Goal: Task Accomplishment & Management: Manage account settings

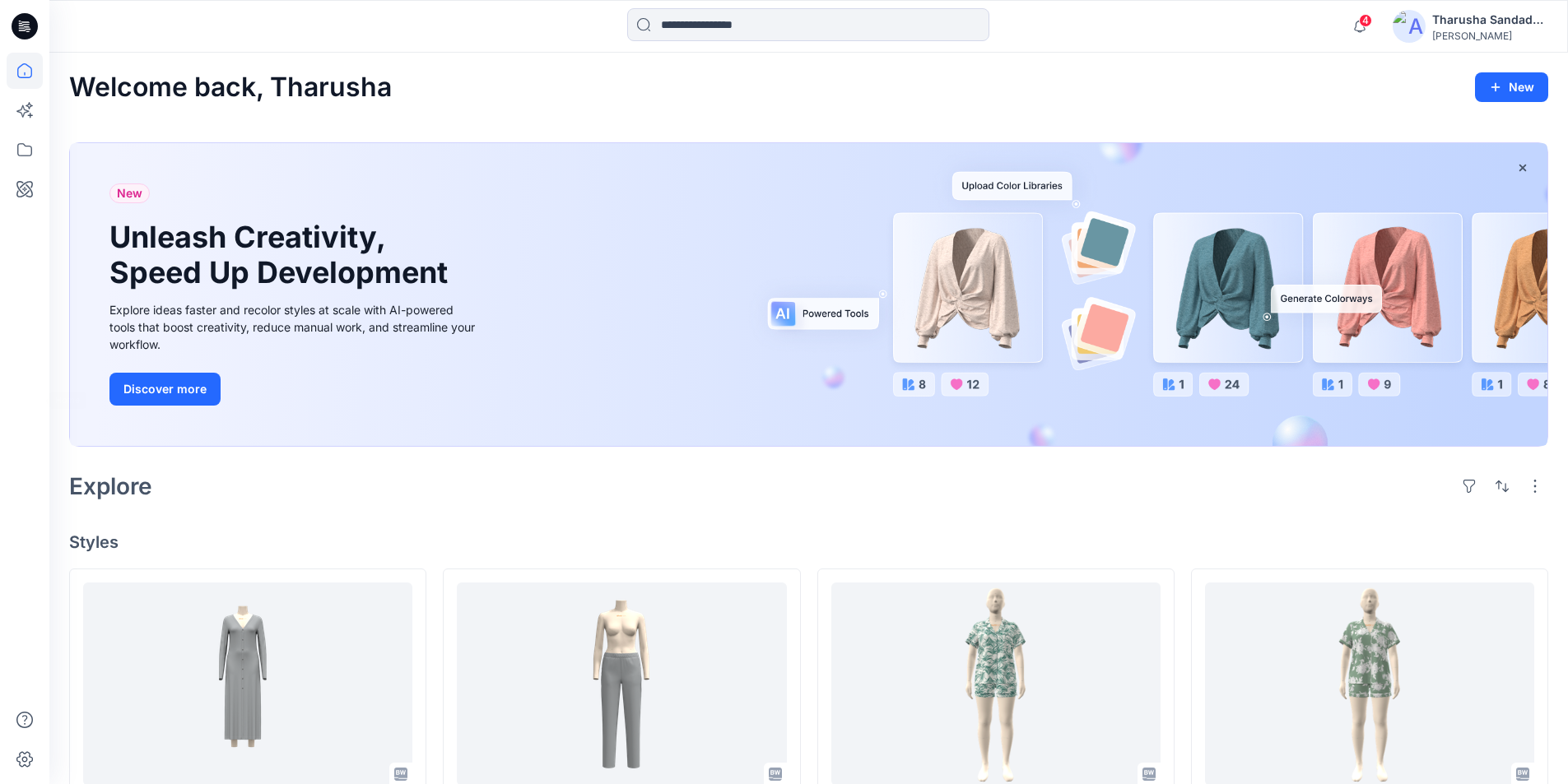
scroll to position [329, 0]
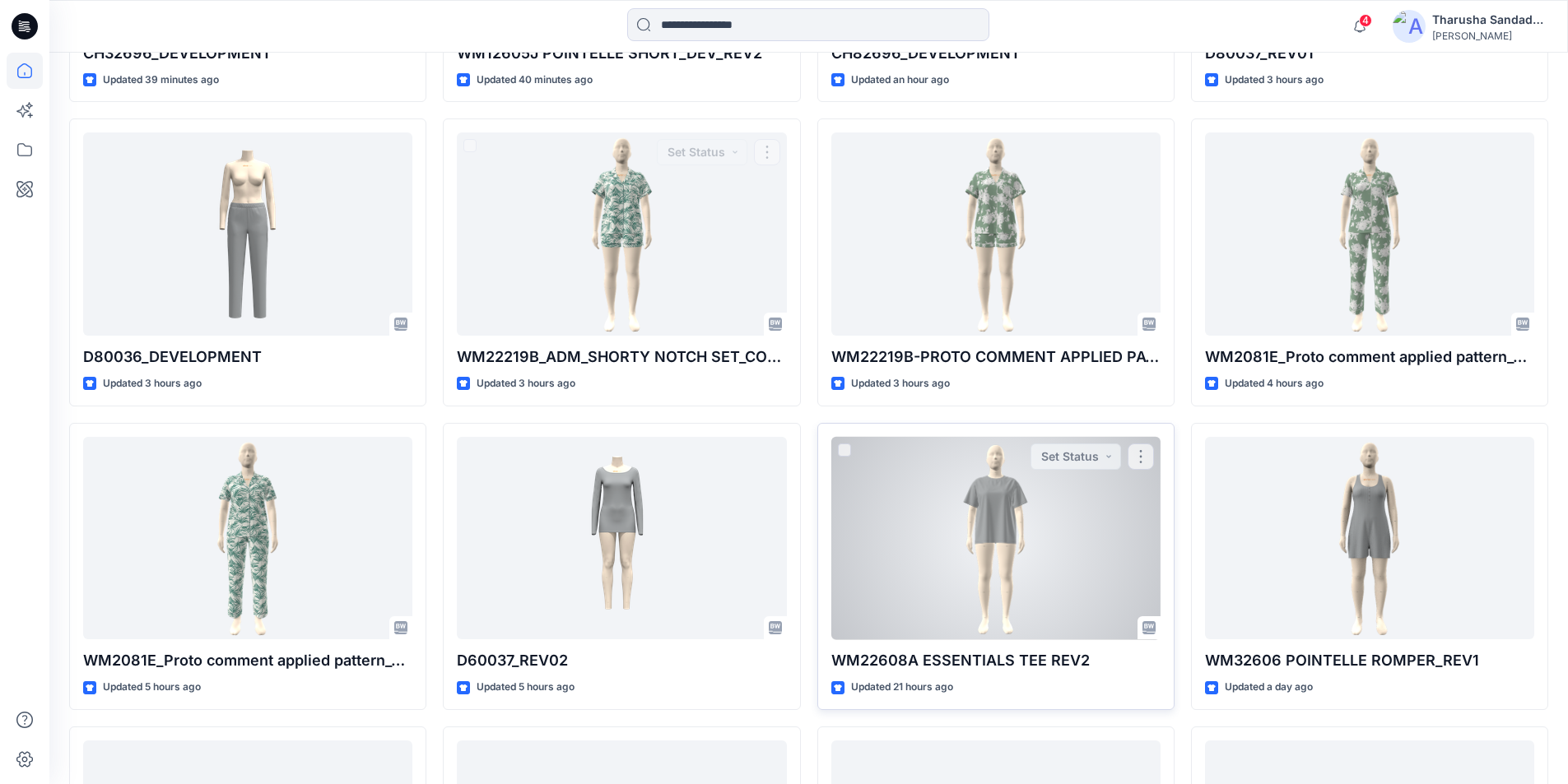
scroll to position [348, 0]
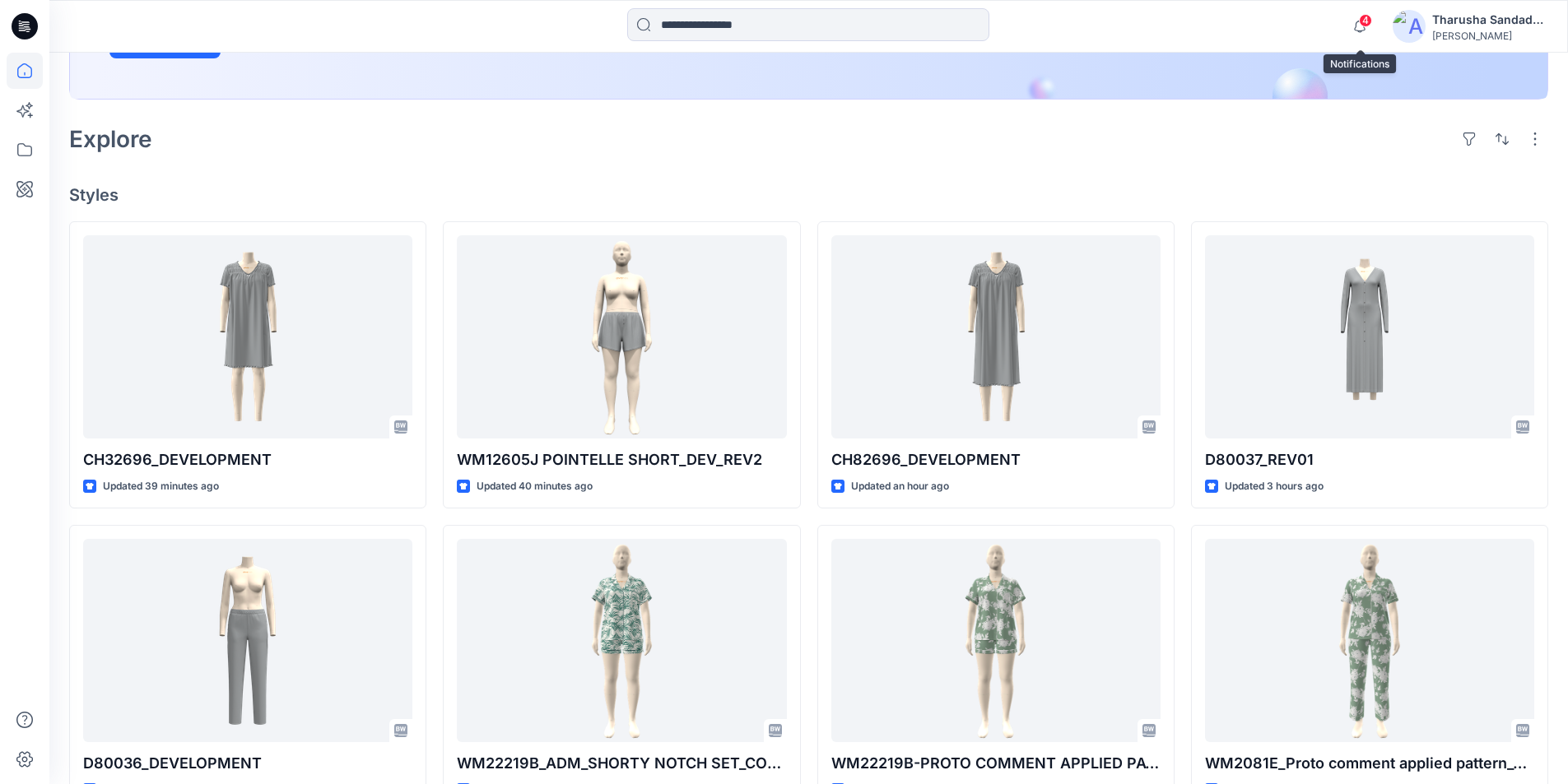
click at [1361, 19] on span "4" at bounding box center [1364, 20] width 13 height 13
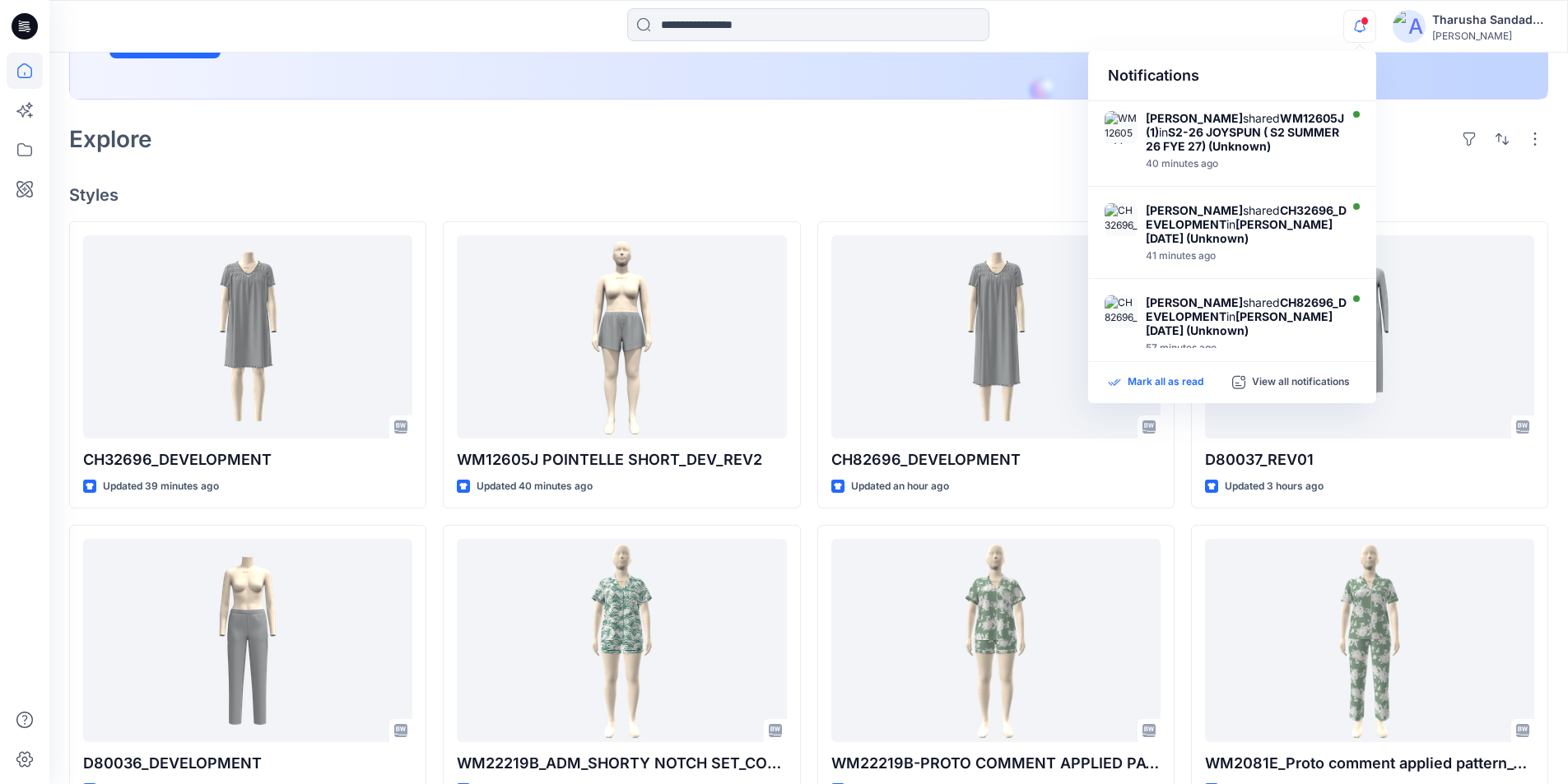
drag, startPoint x: 1183, startPoint y: 388, endPoint x: 1133, endPoint y: 355, distance: 59.9
click at [1182, 388] on p "Mark all as read" at bounding box center [1165, 382] width 76 height 14
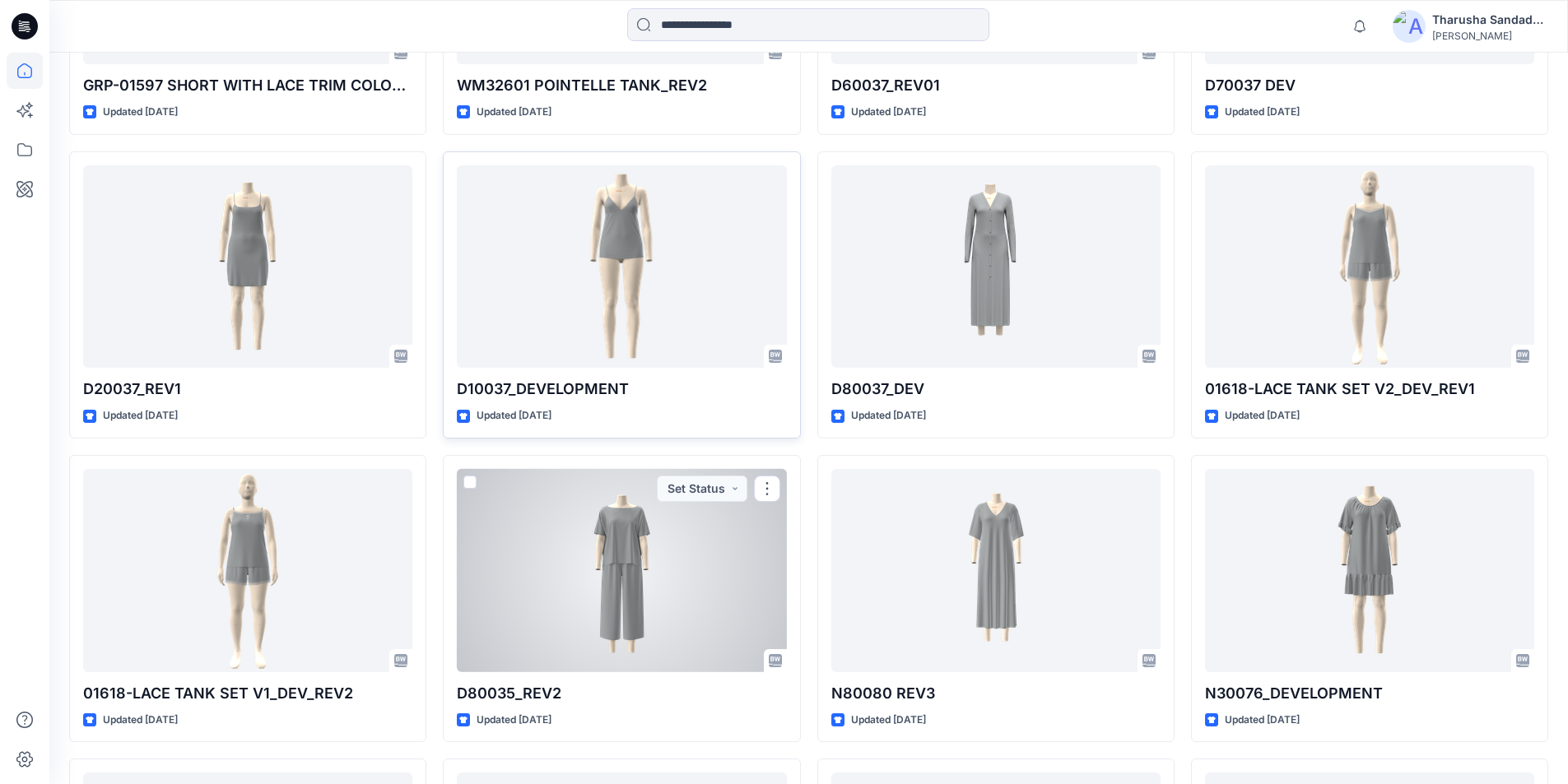
scroll to position [2828, 0]
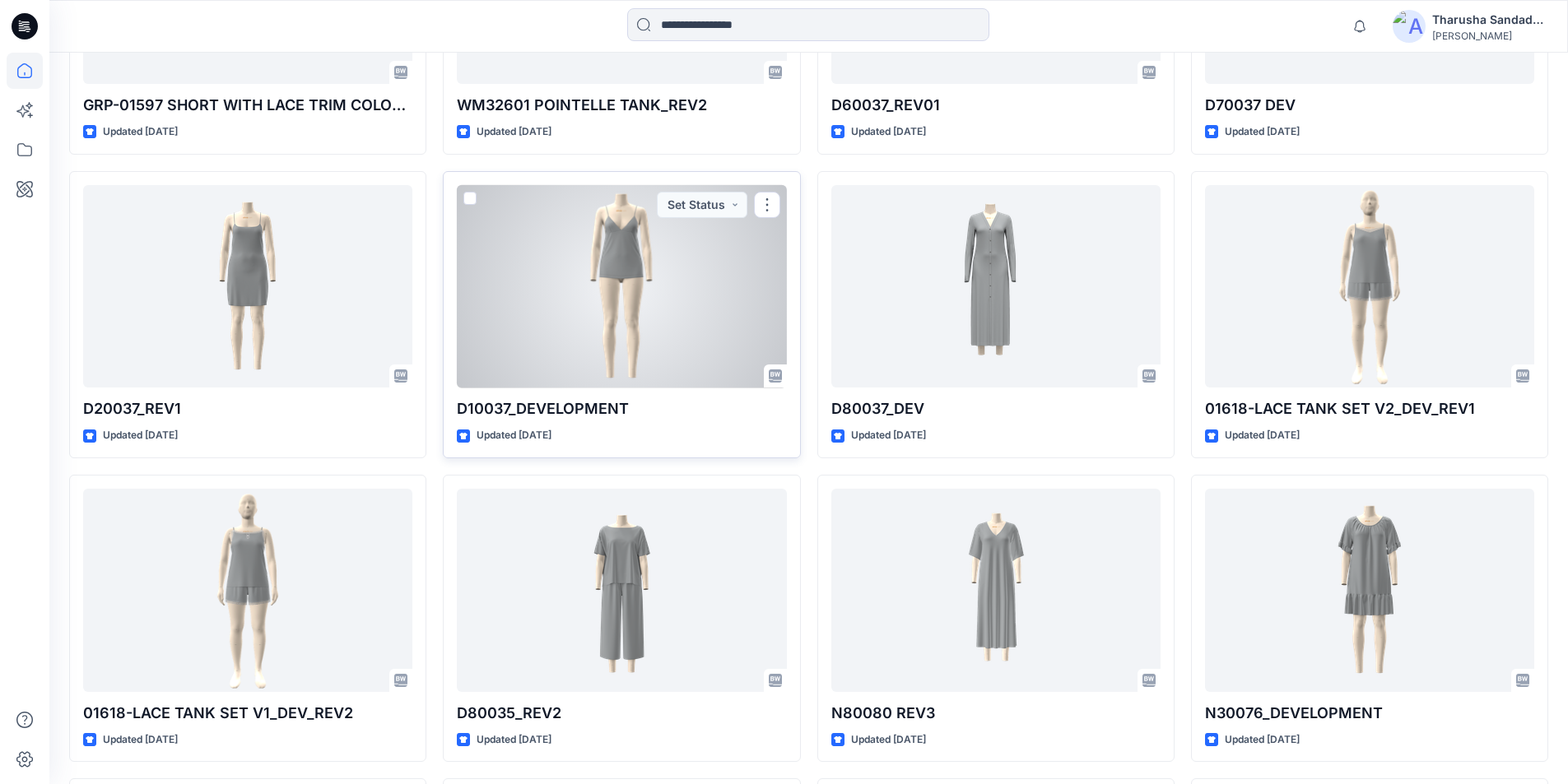
click at [635, 303] on div at bounding box center [621, 286] width 329 height 204
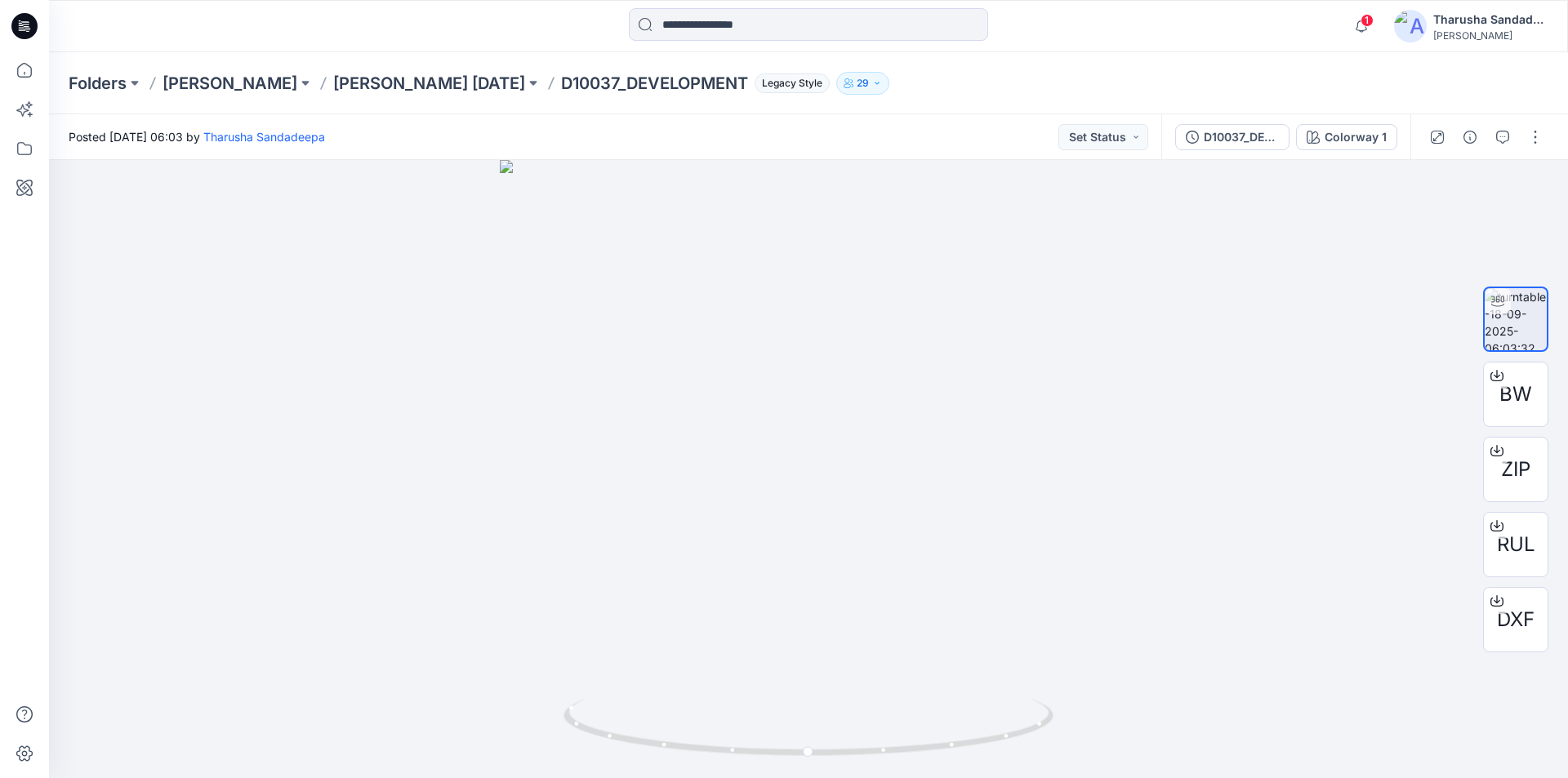
click at [25, 26] on icon at bounding box center [25, 26] width 26 height 52
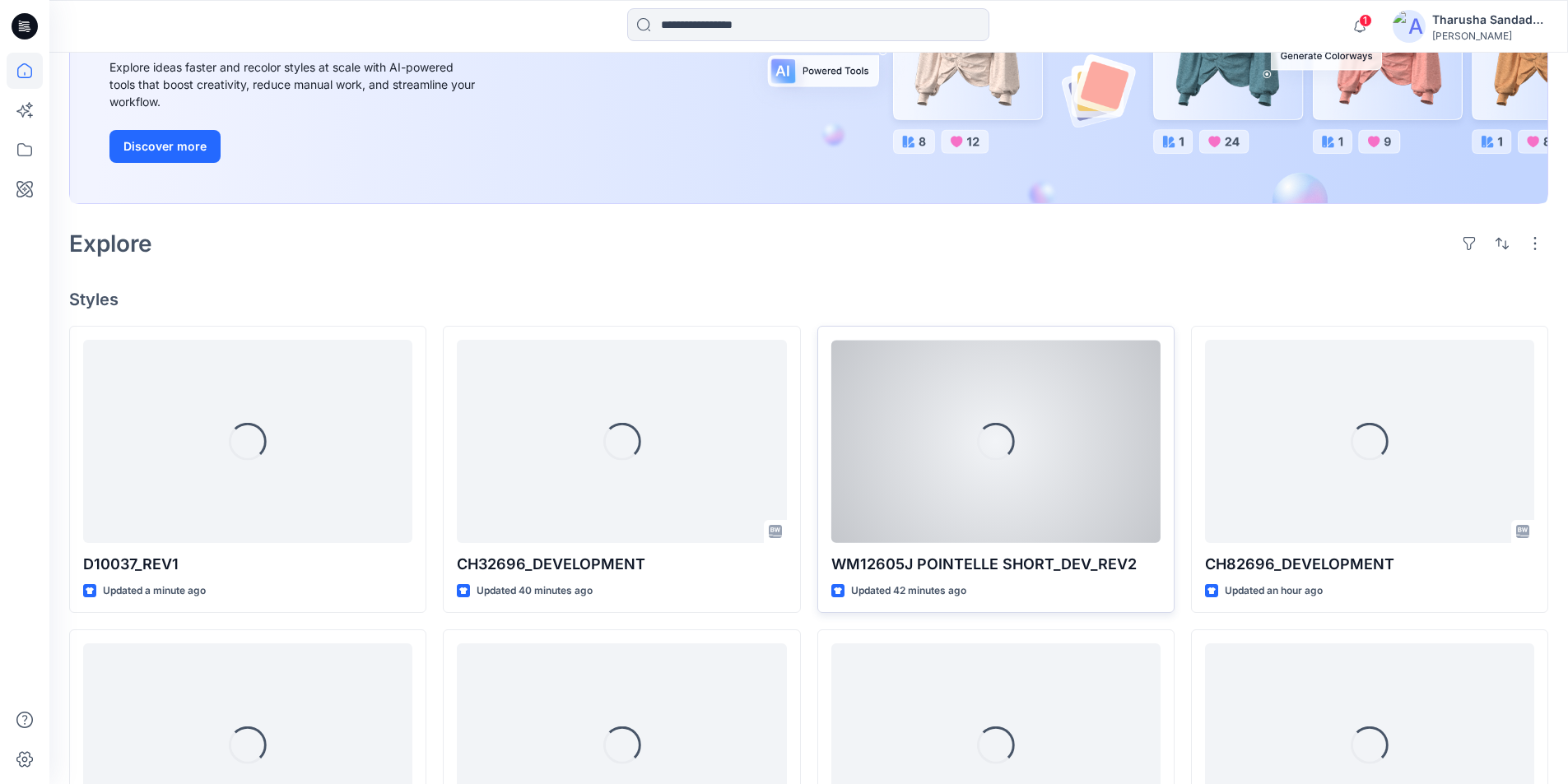
scroll to position [329, 0]
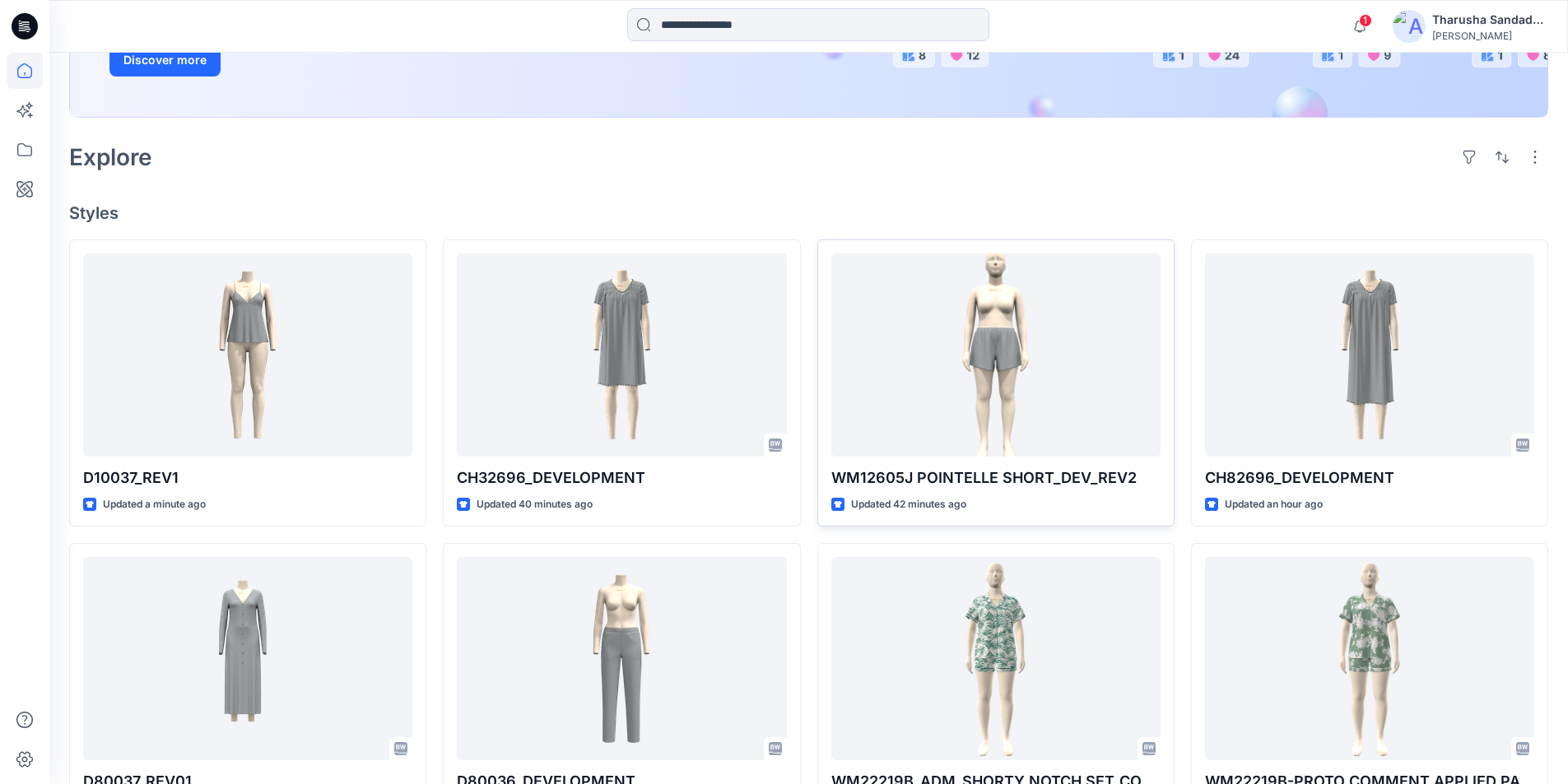
click at [34, 29] on icon at bounding box center [25, 26] width 26 height 26
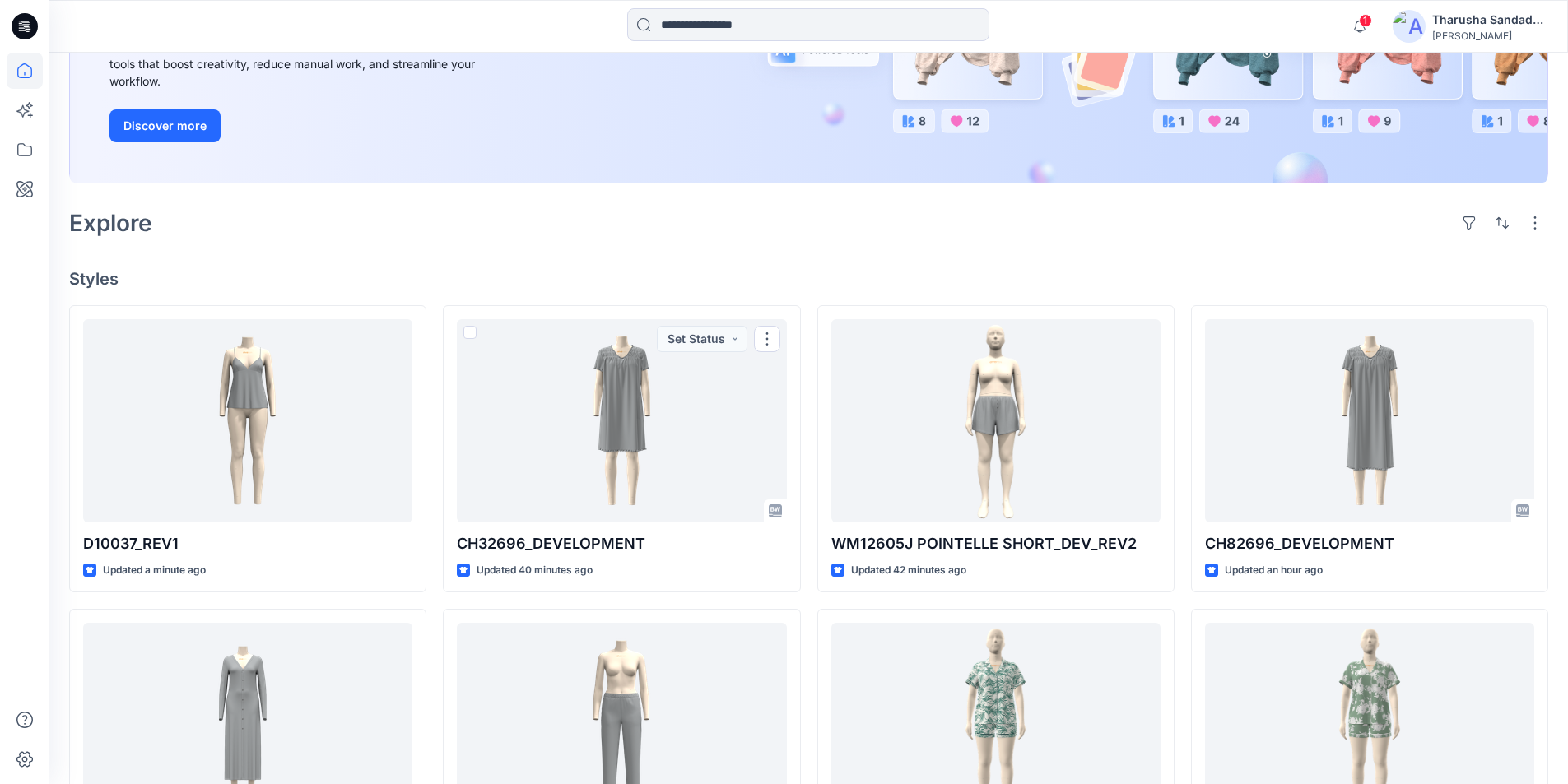
scroll to position [412, 0]
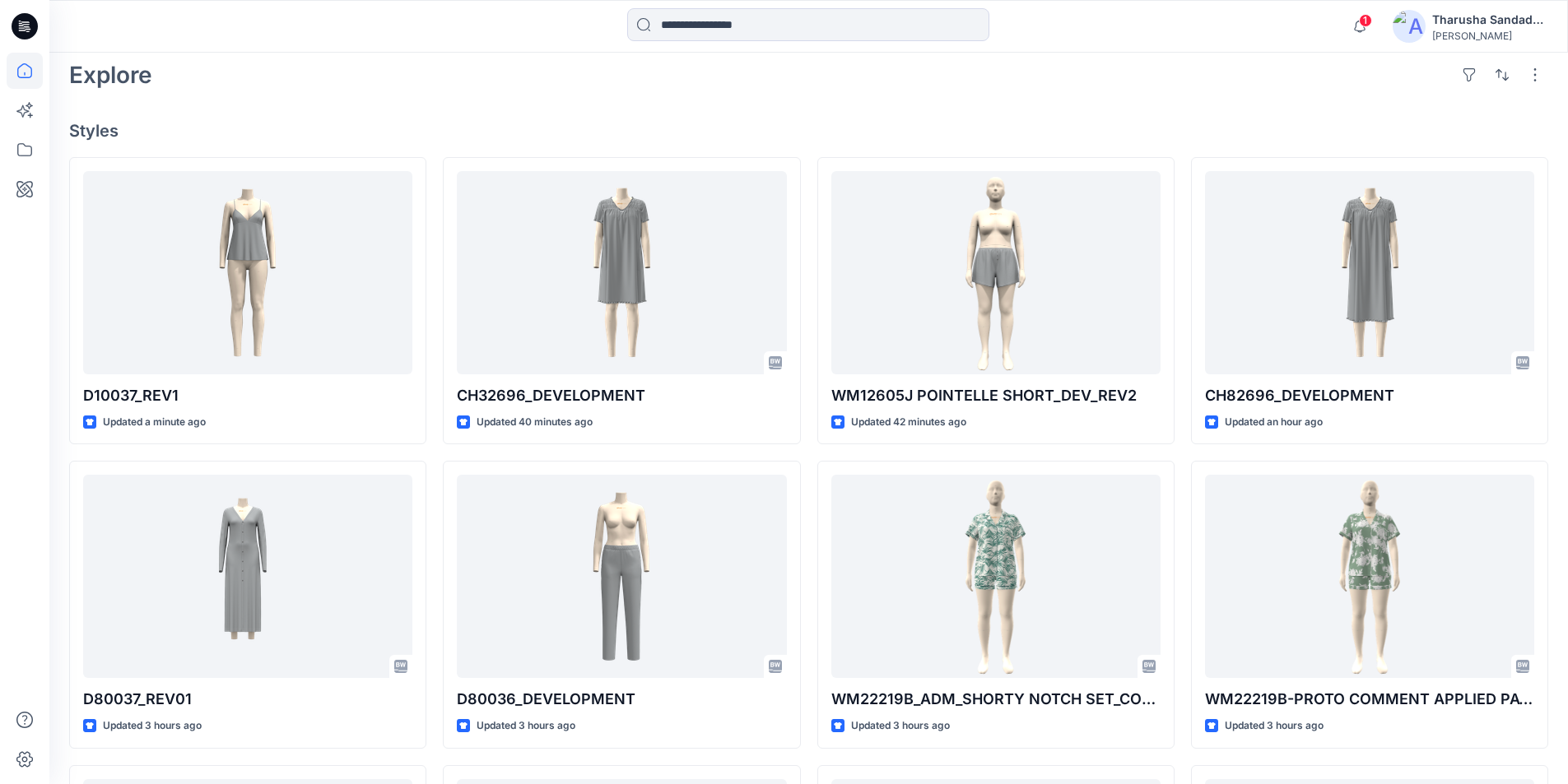
click at [742, 108] on div "Welcome back, Tharusha New New Unleash Creativity, Speed Up Development Explore…" at bounding box center [809, 386] width 1519 height 1490
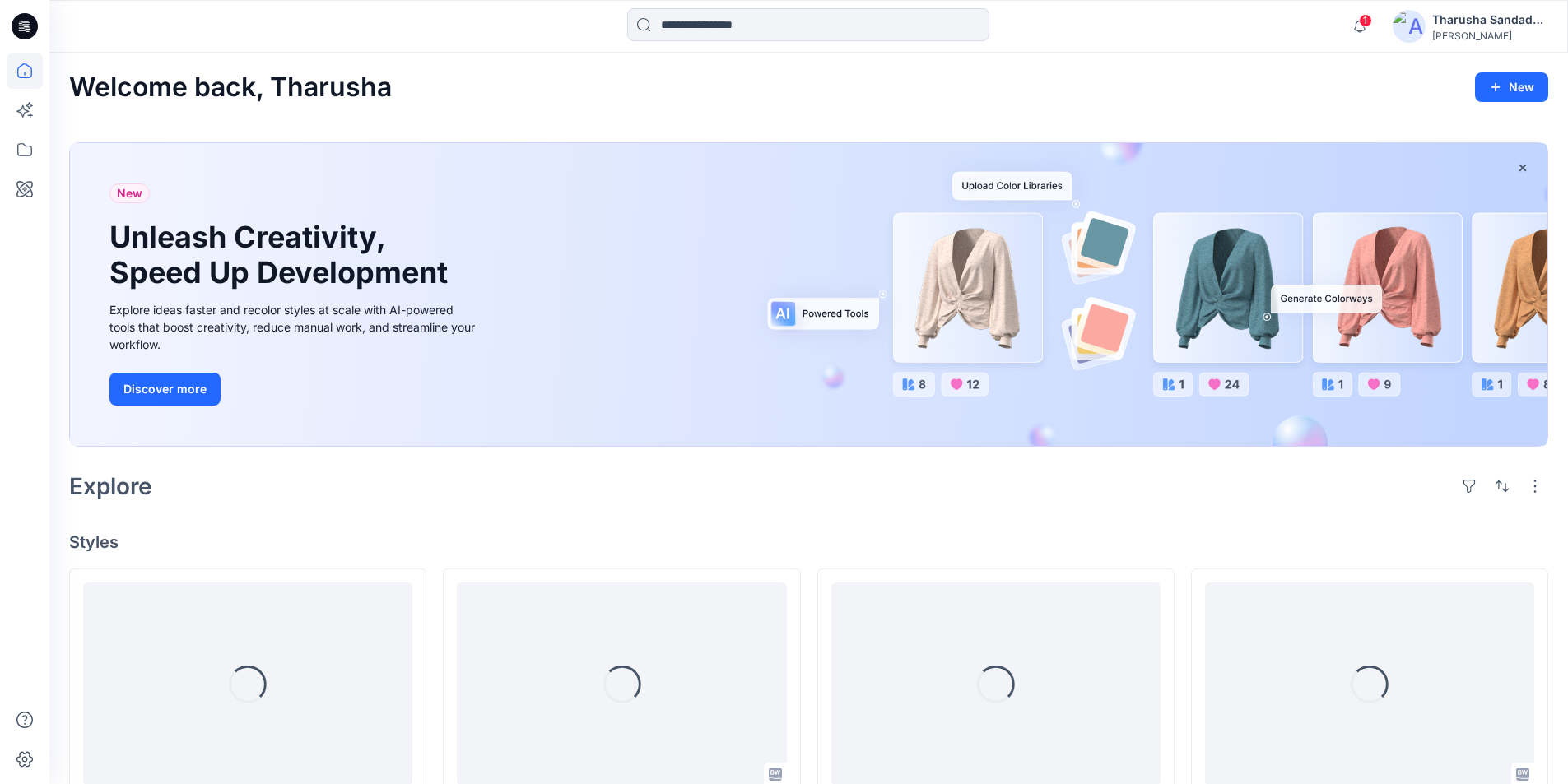
scroll to position [247, 0]
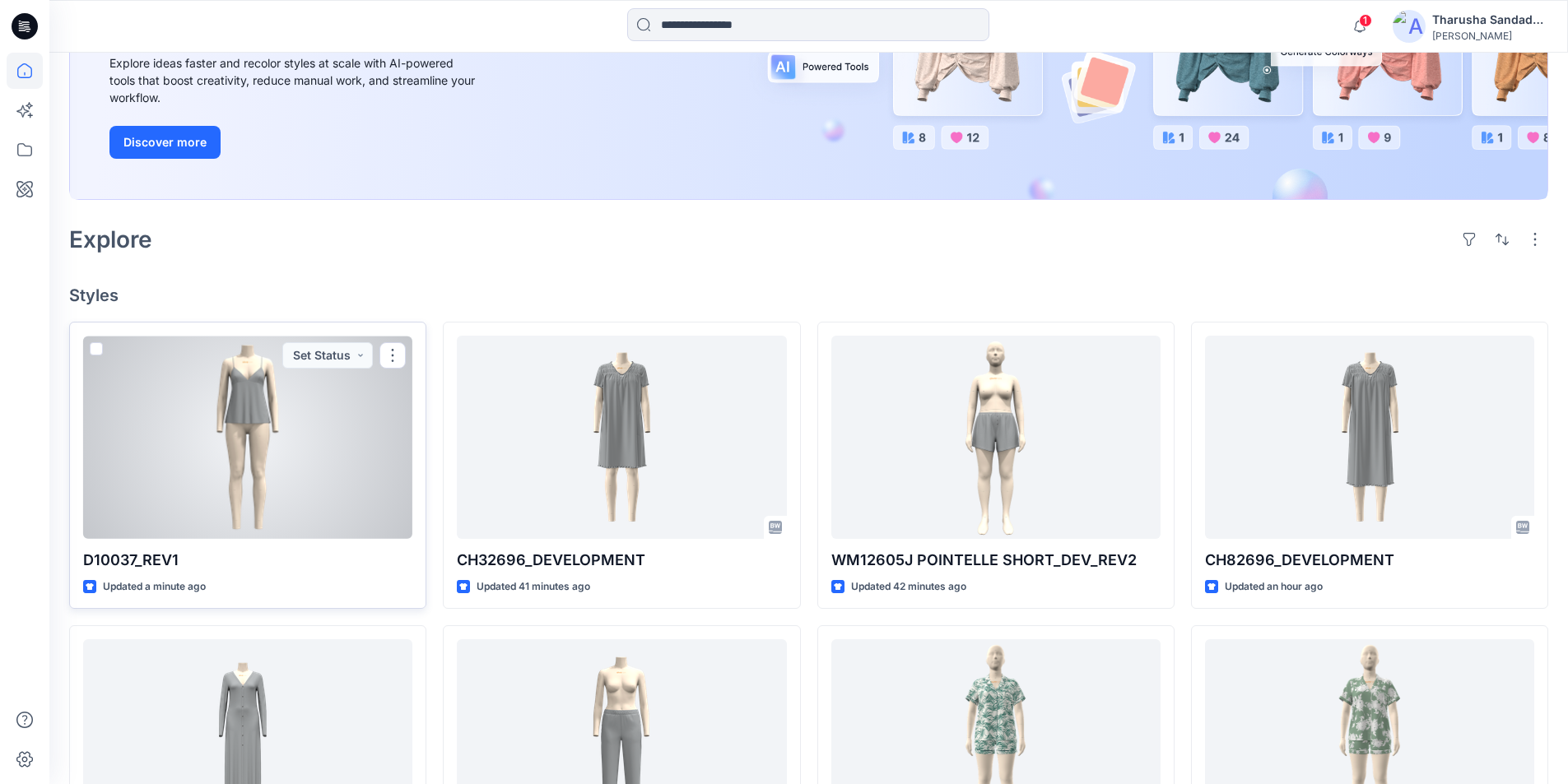
click at [297, 446] on div at bounding box center [248, 437] width 329 height 204
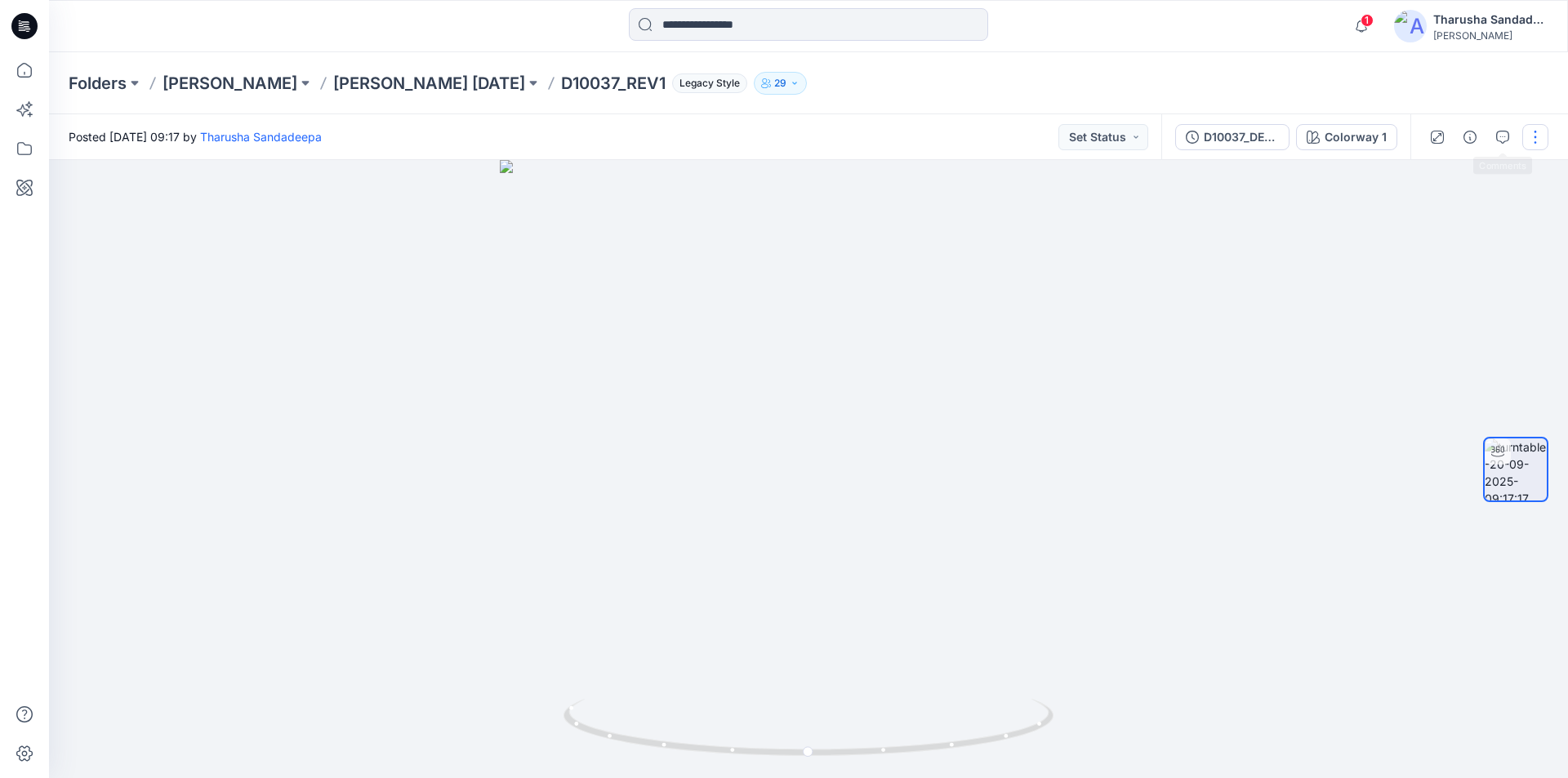
click at [1542, 140] on button "button" at bounding box center [1535, 137] width 26 height 26
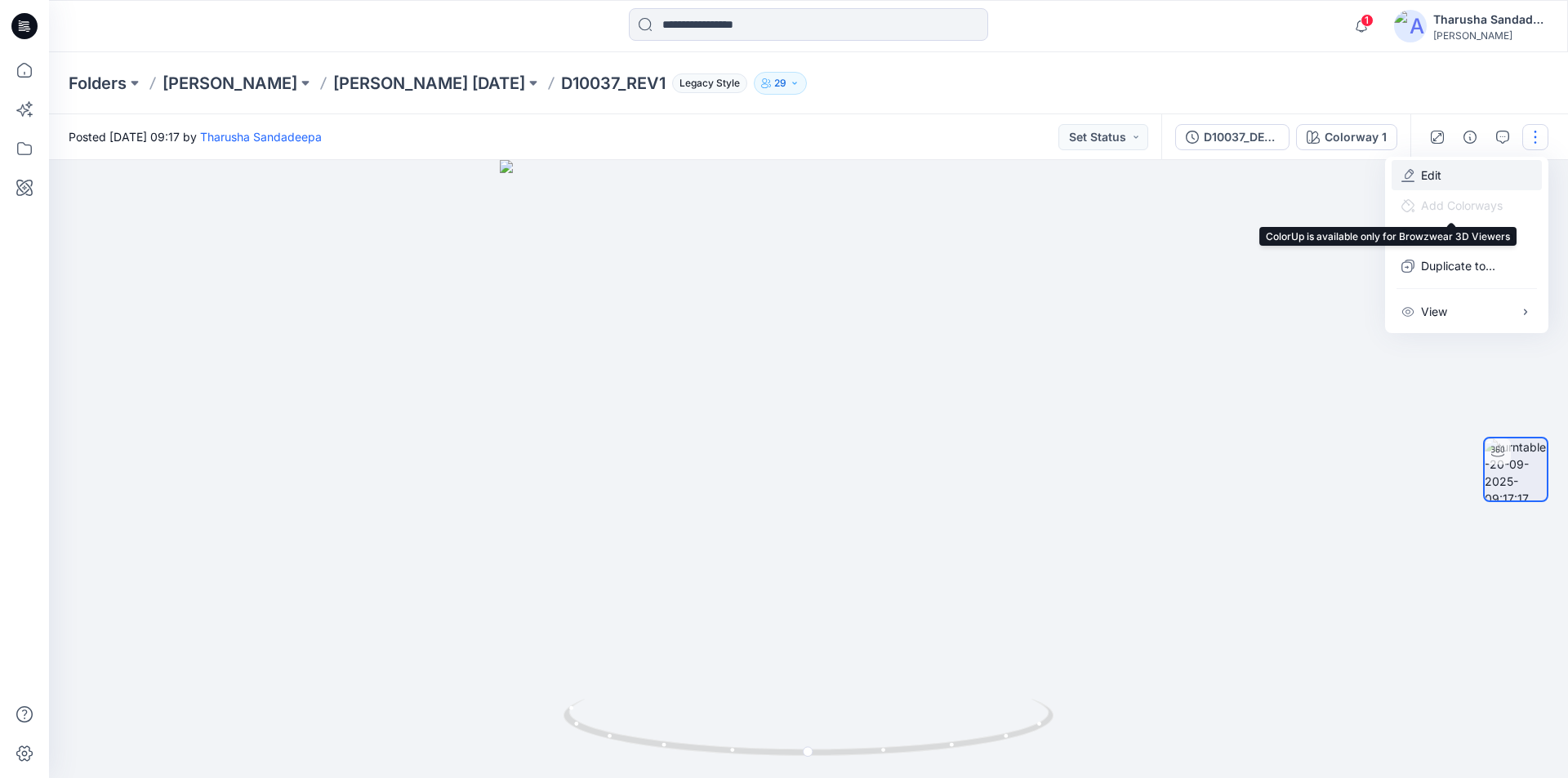
click at [1475, 184] on button "Edit" at bounding box center [1467, 175] width 151 height 30
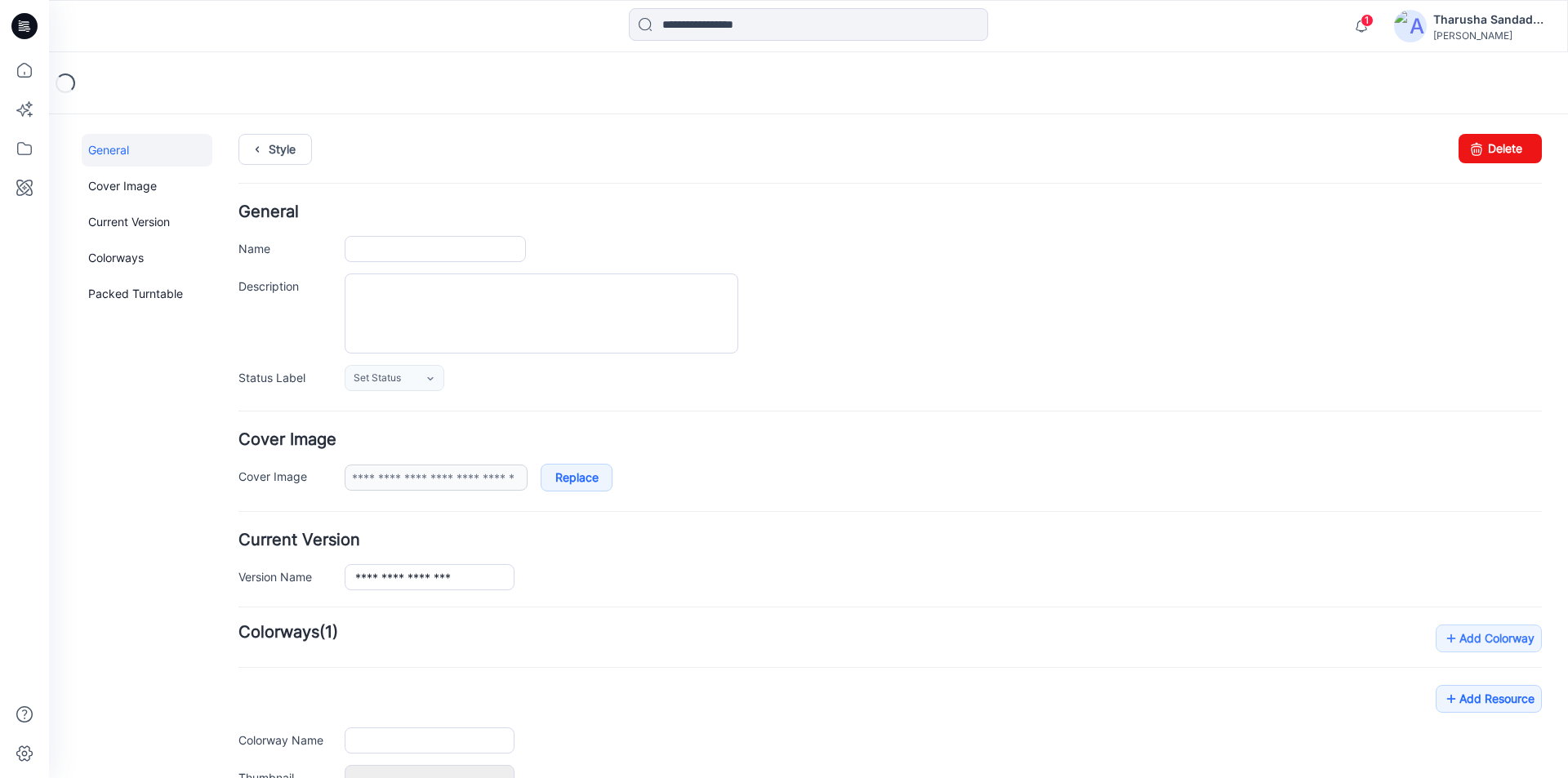
type input "**********"
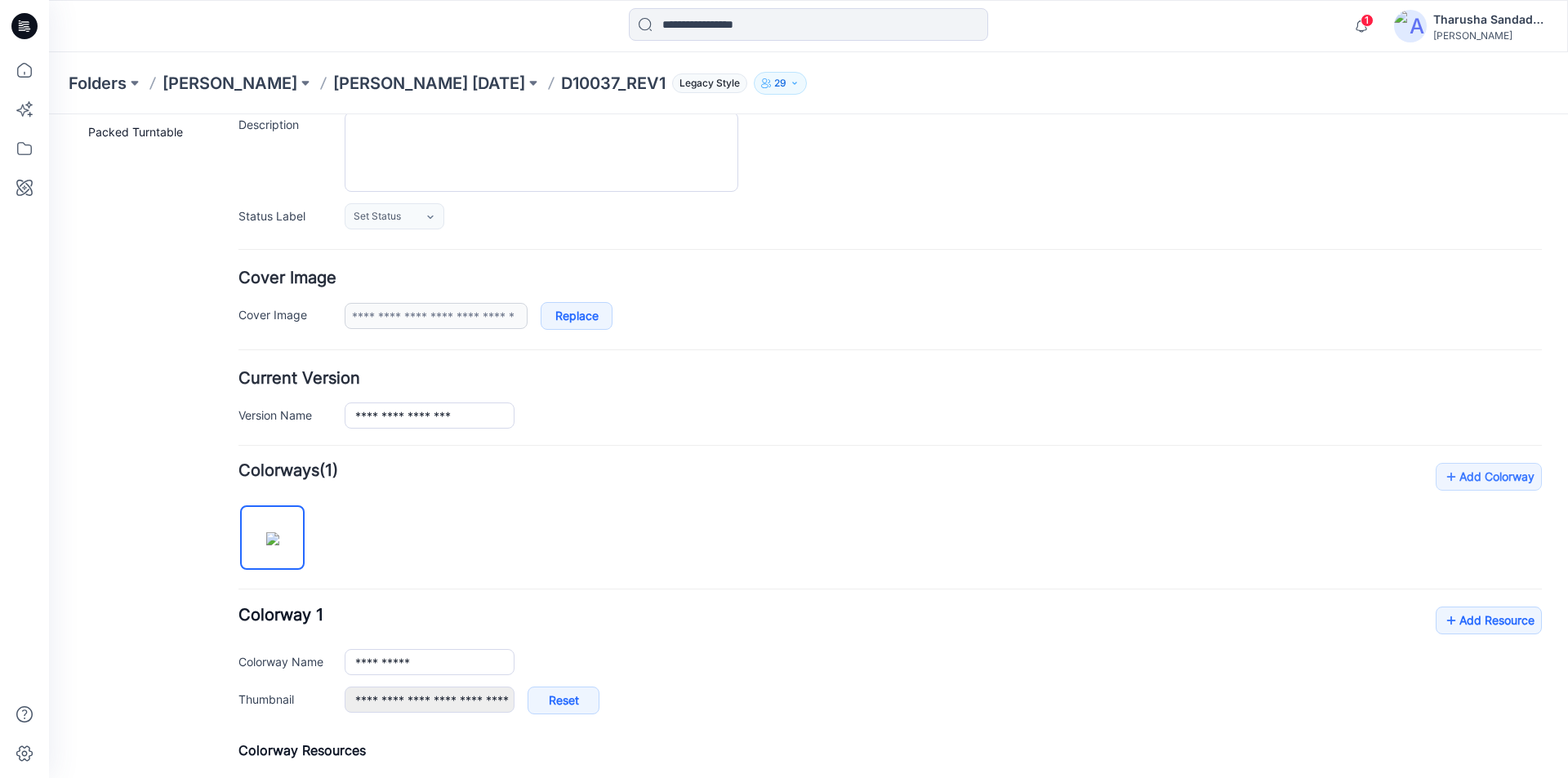
scroll to position [163, 0]
click at [1461, 611] on link "Add Resource" at bounding box center [1489, 619] width 107 height 28
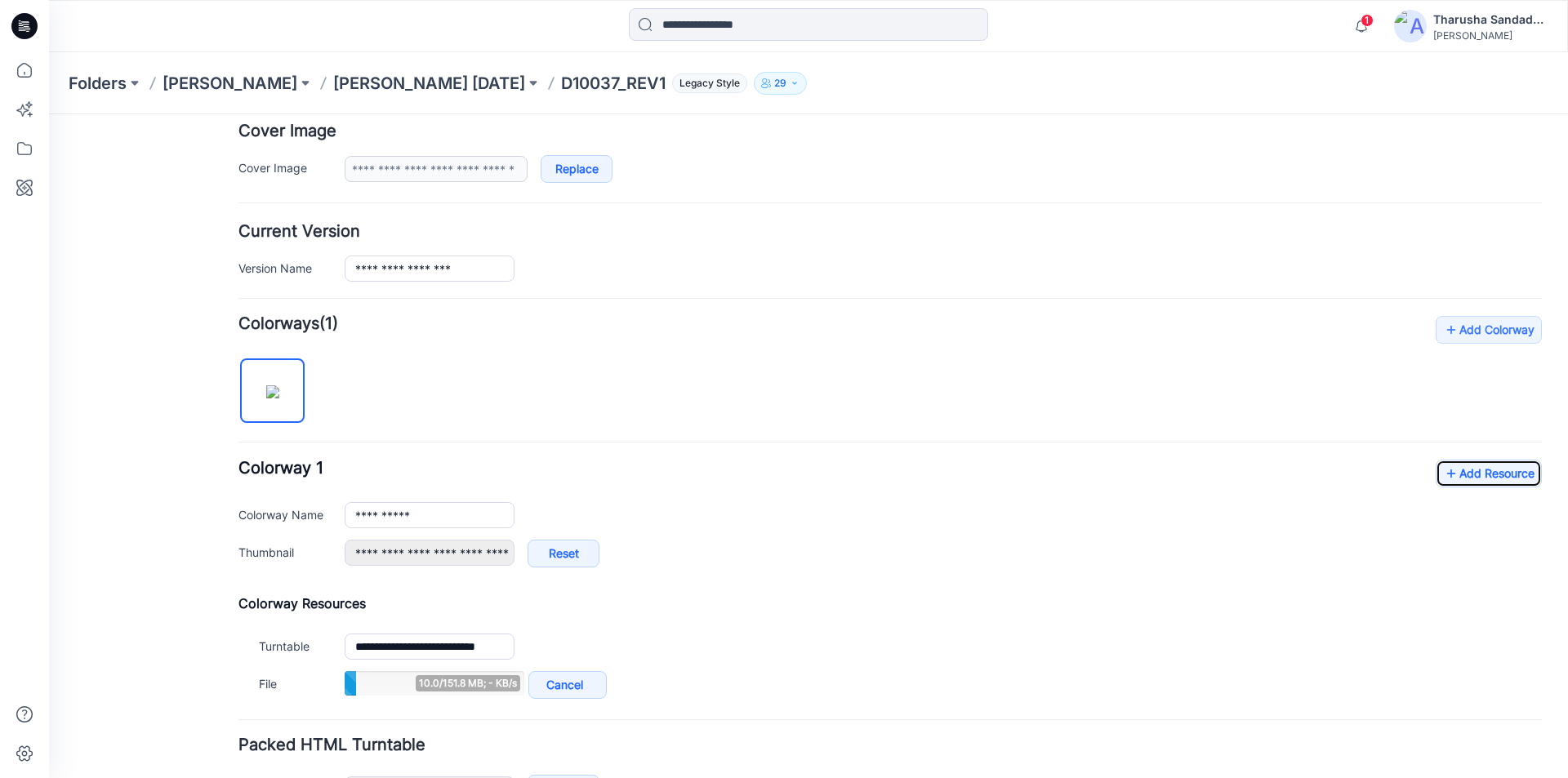
scroll to position [420, 0]
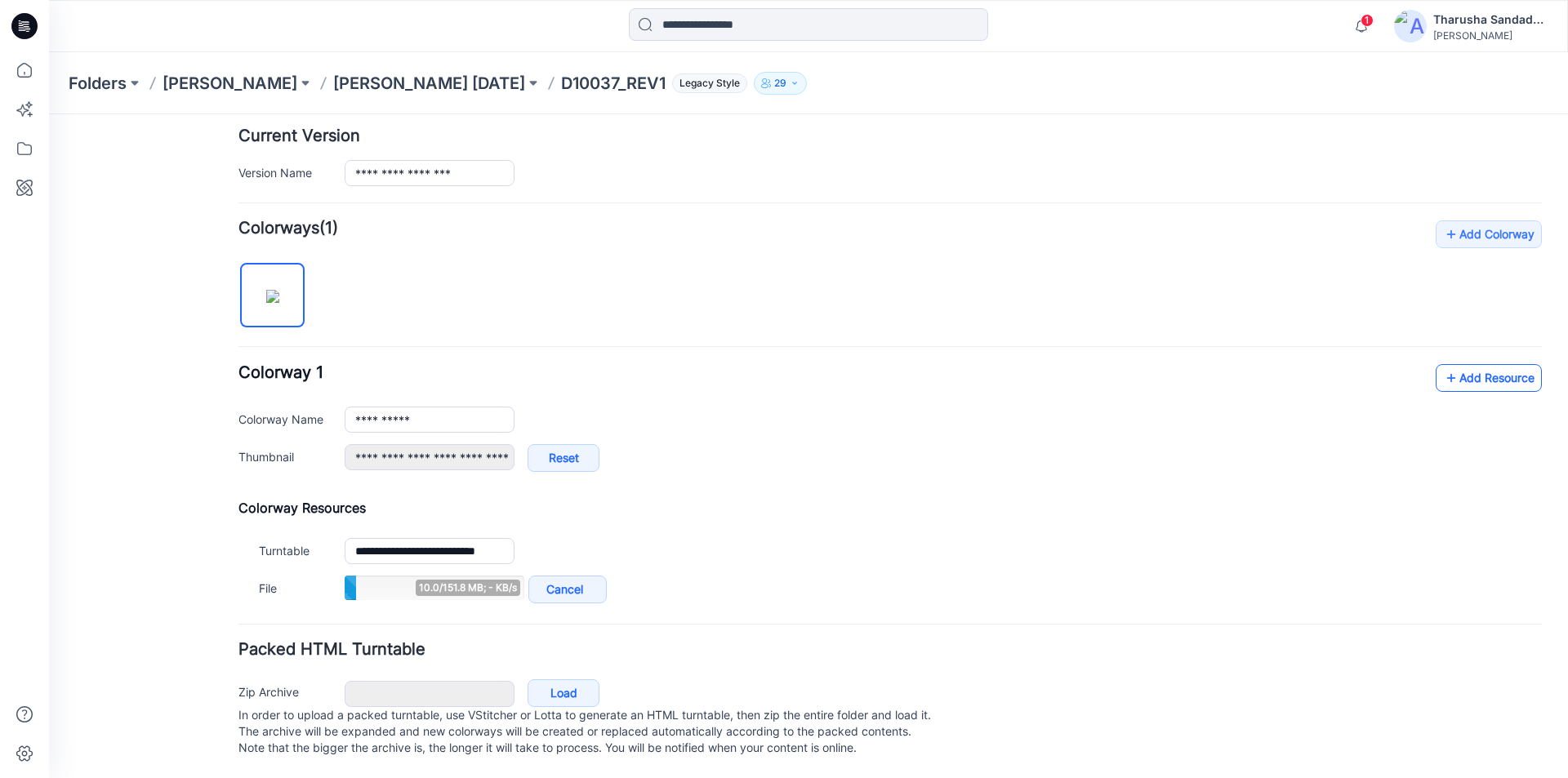
click at [1462, 364] on link "Add Resource" at bounding box center [1489, 378] width 107 height 28
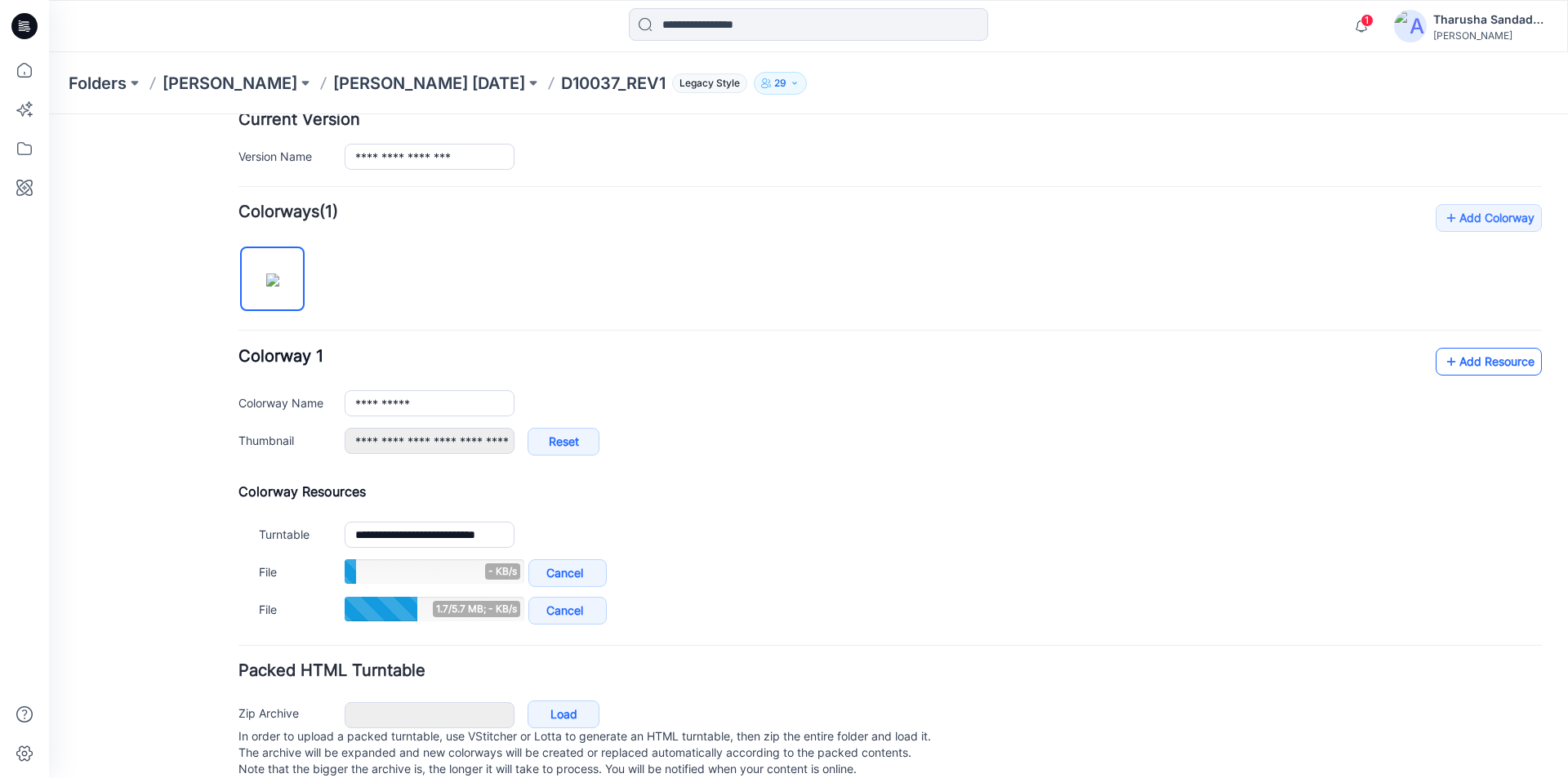
click at [1445, 361] on icon at bounding box center [1450, 361] width 16 height 26
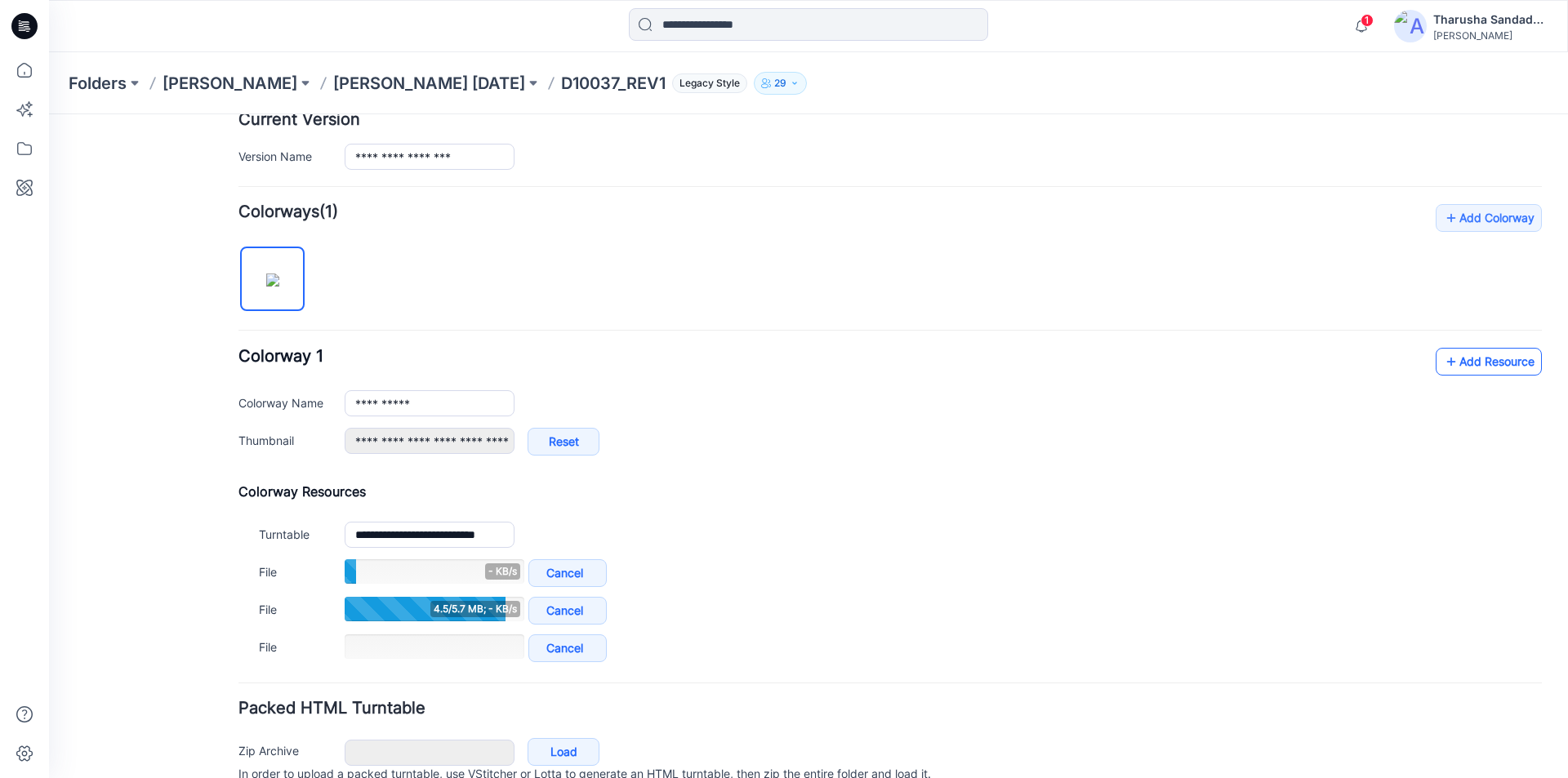
click at [1450, 367] on link "Add Resource" at bounding box center [1489, 361] width 107 height 28
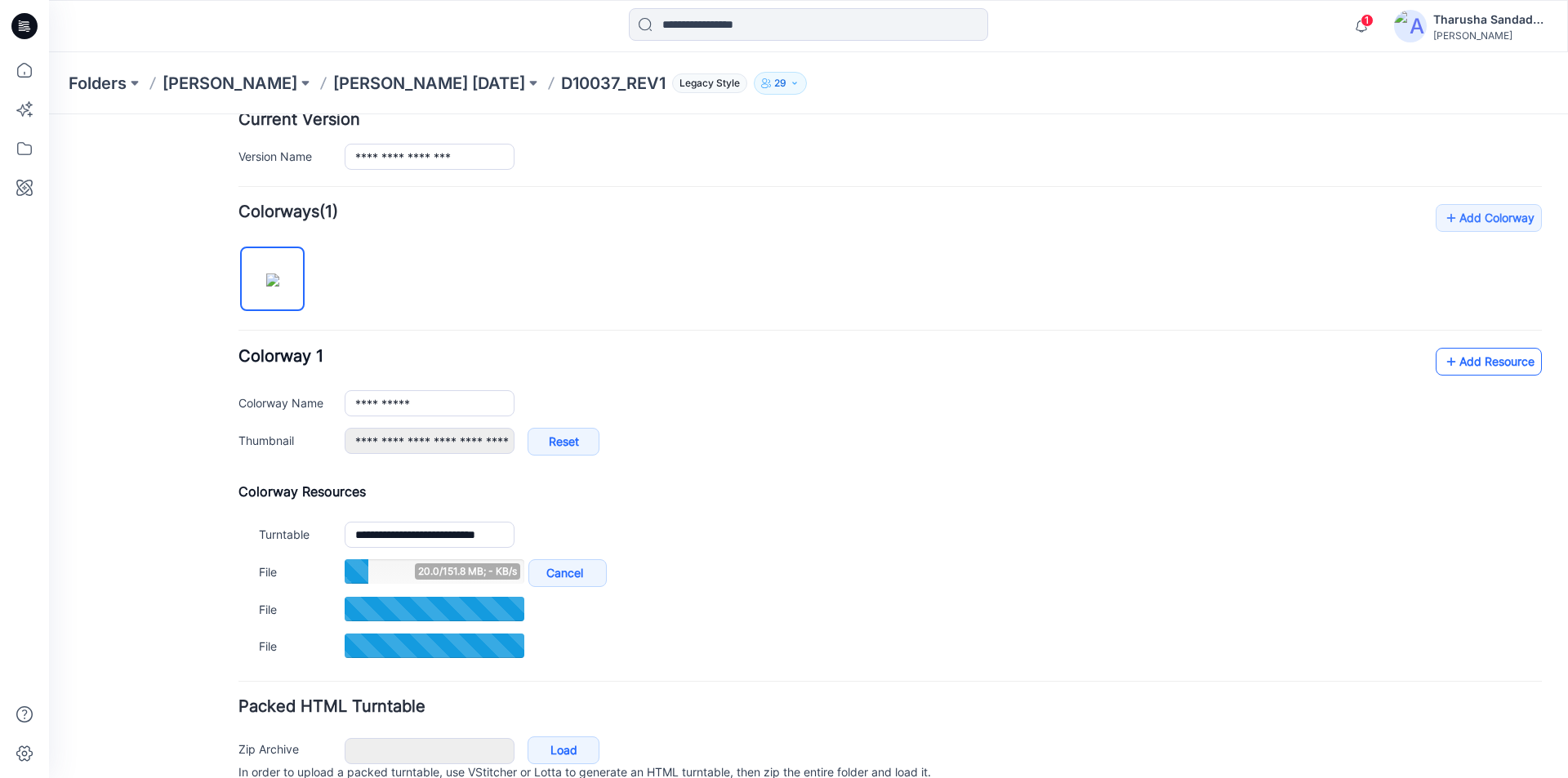
click at [1450, 359] on link "Add Resource" at bounding box center [1489, 361] width 107 height 28
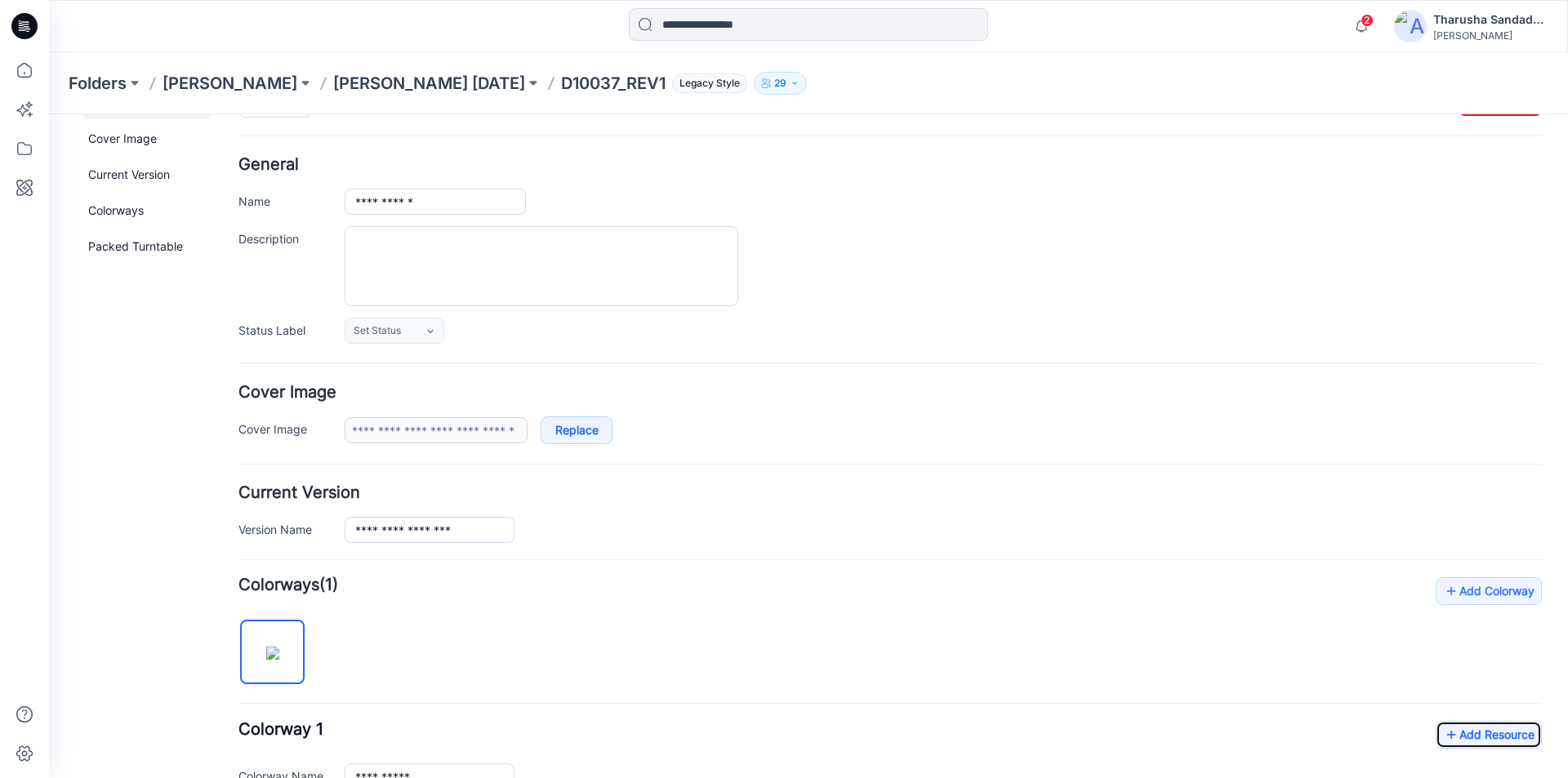
scroll to position [0, 0]
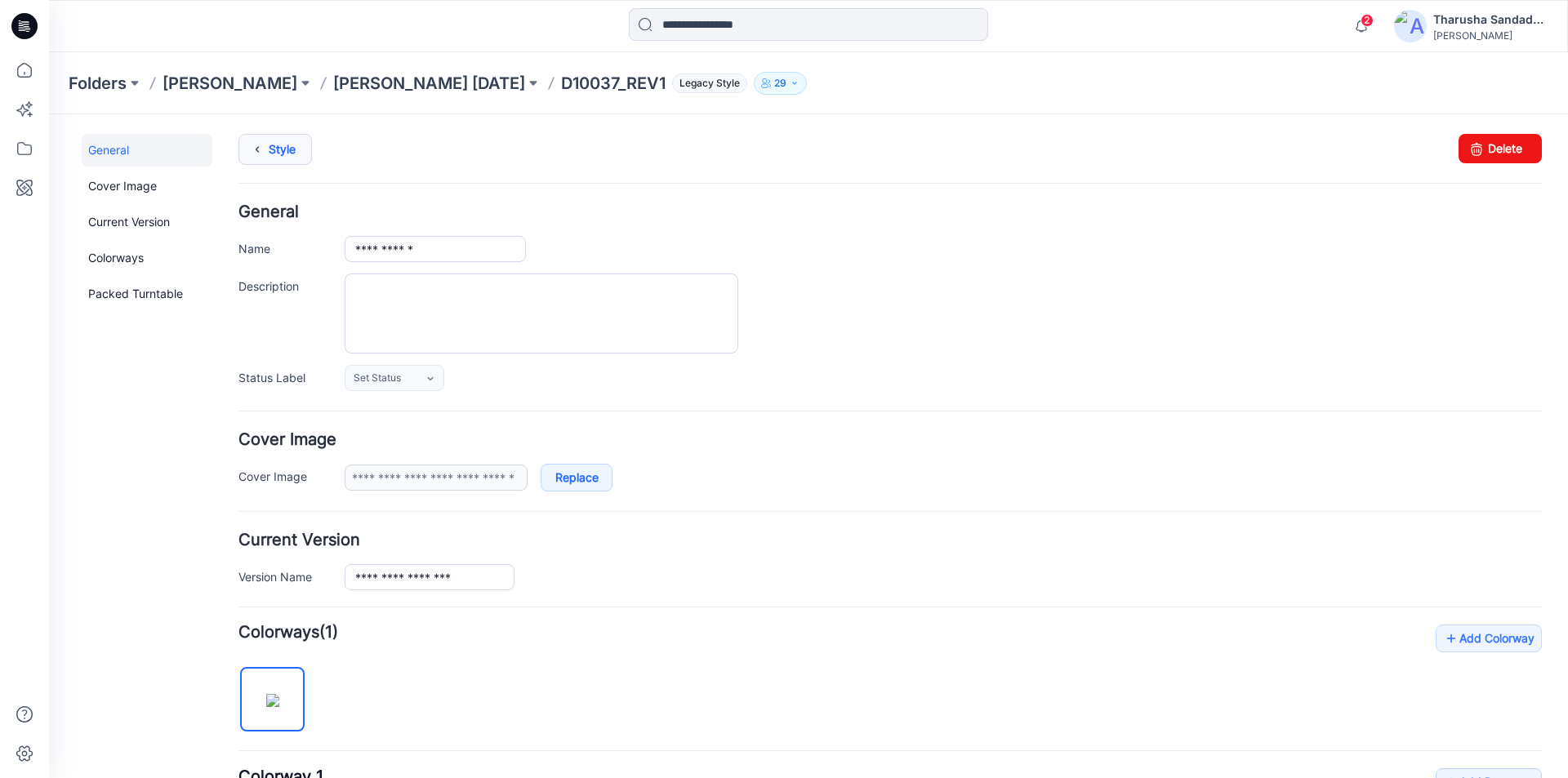
click at [294, 154] on link "Style" at bounding box center [275, 149] width 74 height 31
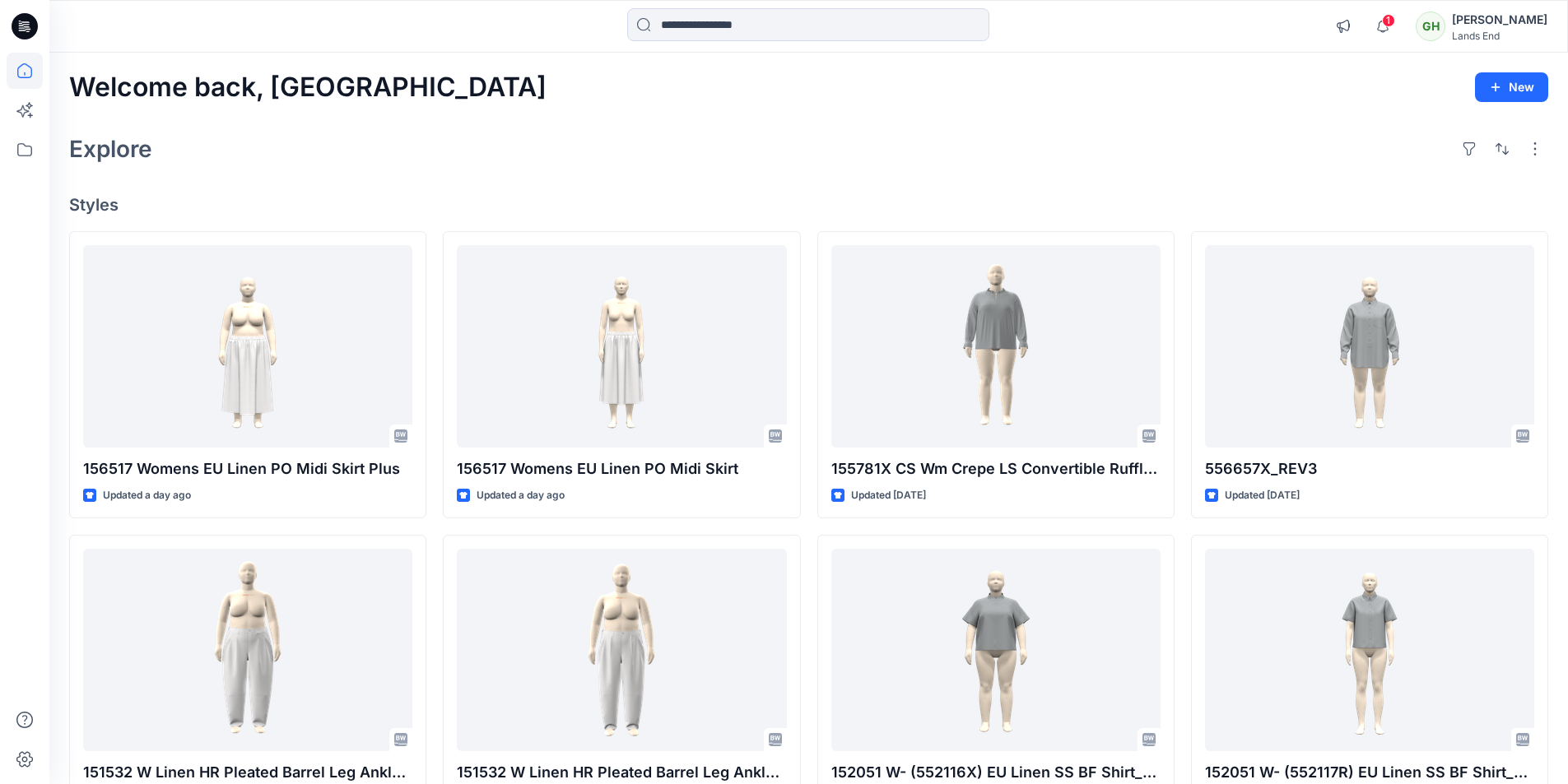
drag, startPoint x: 24, startPoint y: 17, endPoint x: 238, endPoint y: 123, distance: 238.8
click at [25, 18] on icon at bounding box center [25, 26] width 26 height 26
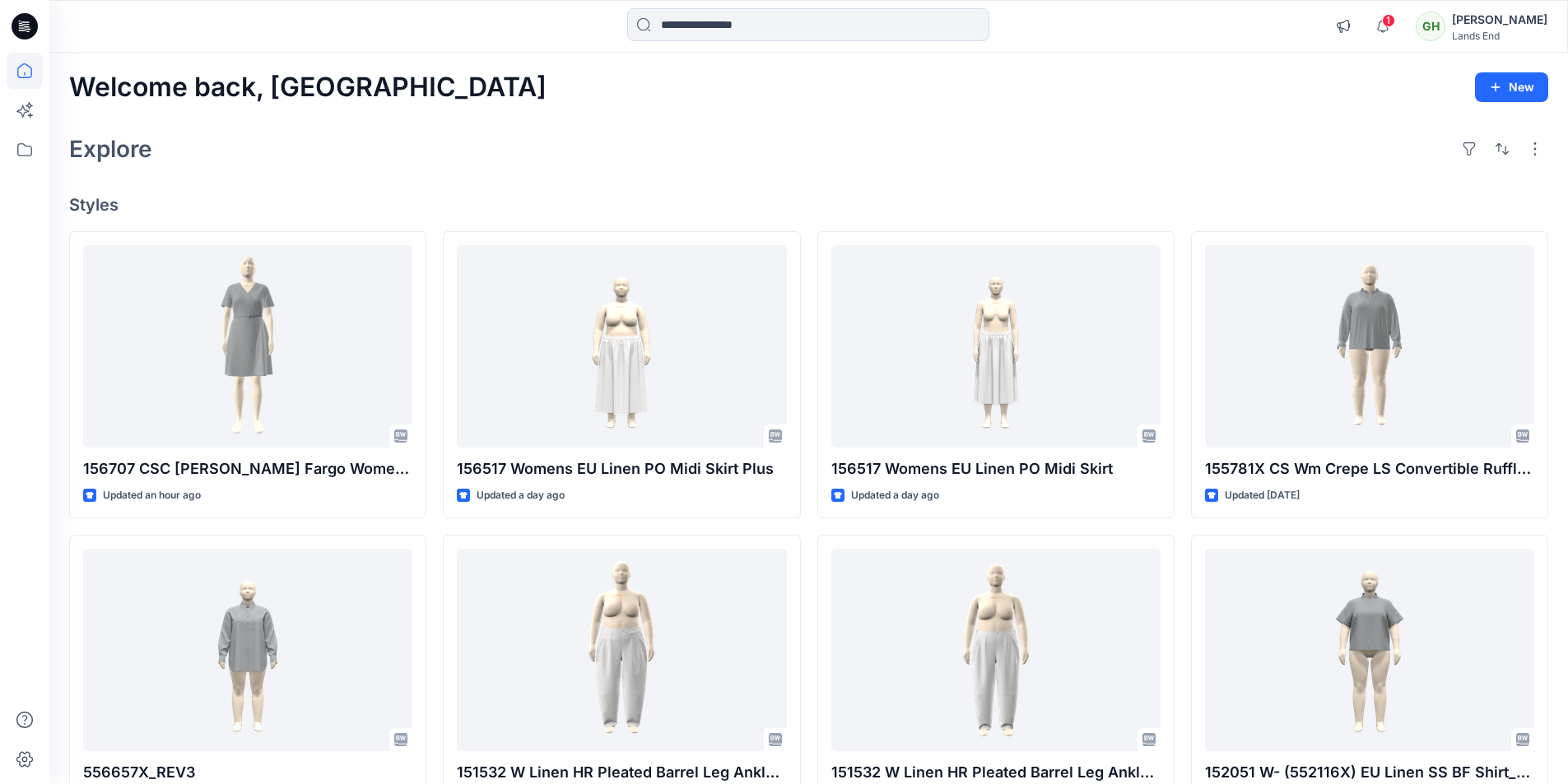
click at [568, 198] on h4 "Styles" at bounding box center [808, 205] width 1479 height 20
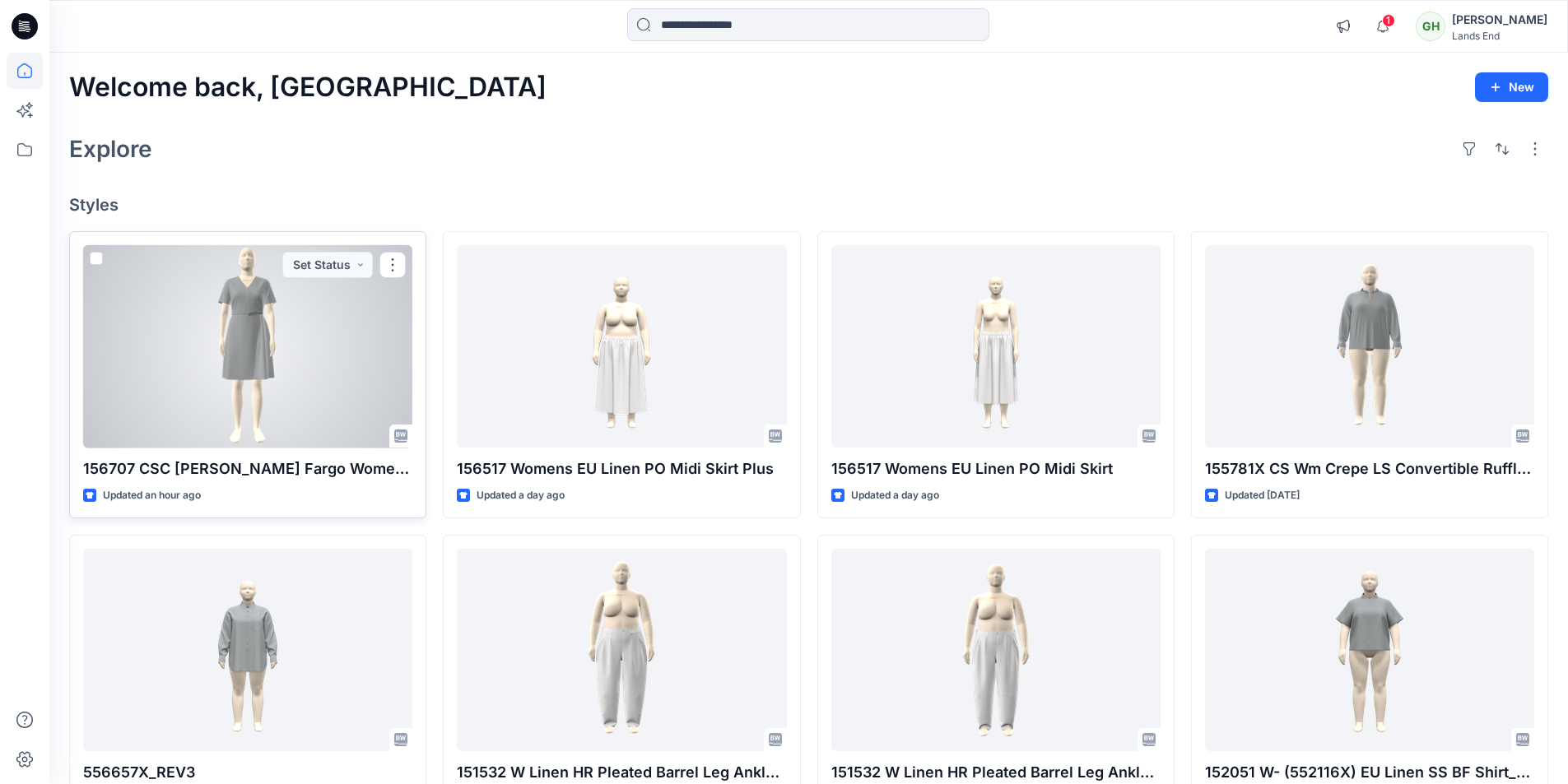
click at [254, 389] on div at bounding box center [248, 347] width 329 height 204
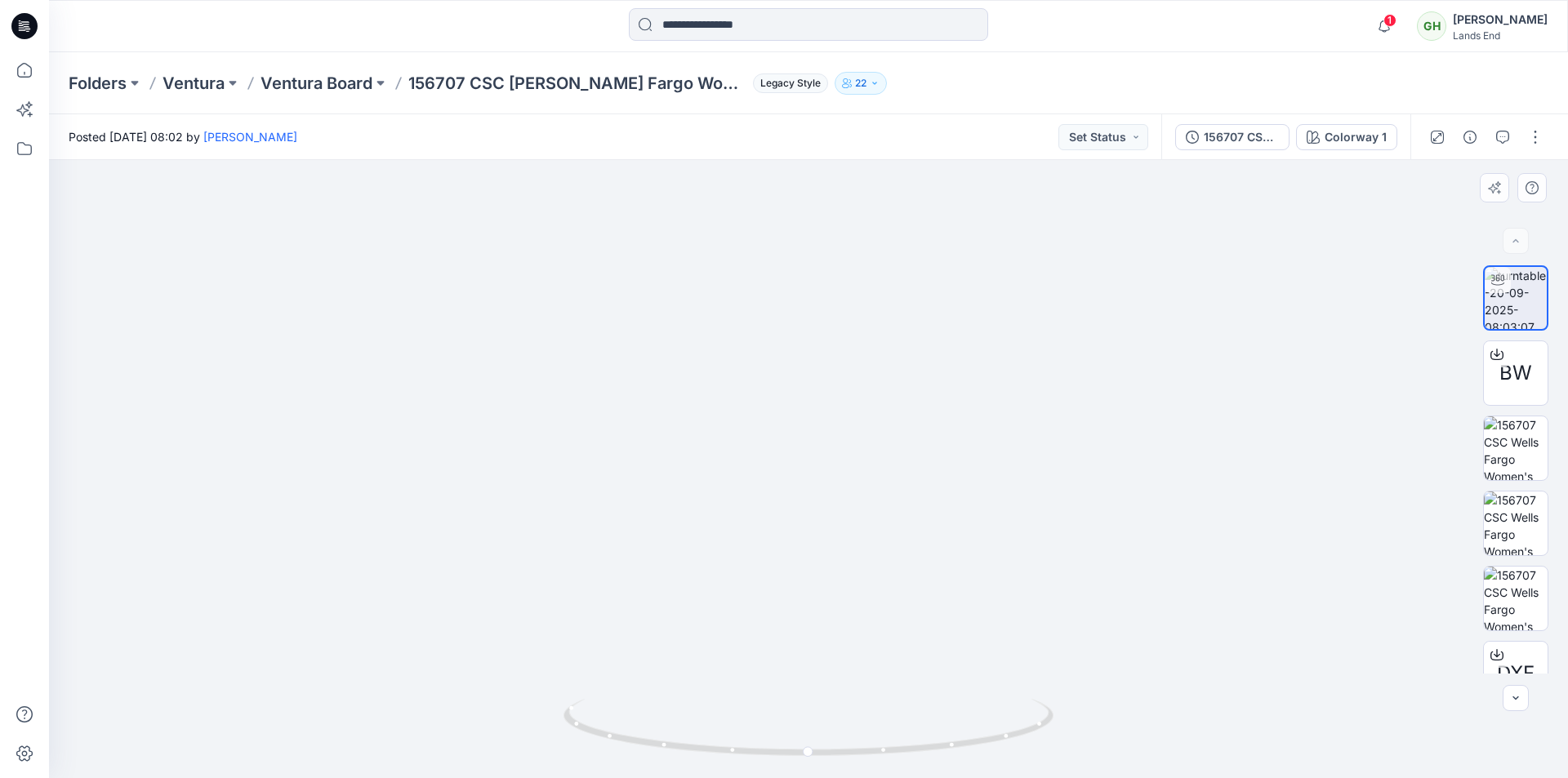
drag, startPoint x: 823, startPoint y: 317, endPoint x: 788, endPoint y: 529, distance: 214.9
drag, startPoint x: 884, startPoint y: 758, endPoint x: 918, endPoint y: 733, distance: 42.2
click at [918, 733] on icon at bounding box center [810, 730] width 494 height 61
click at [30, 25] on icon at bounding box center [25, 25] width 26 height 26
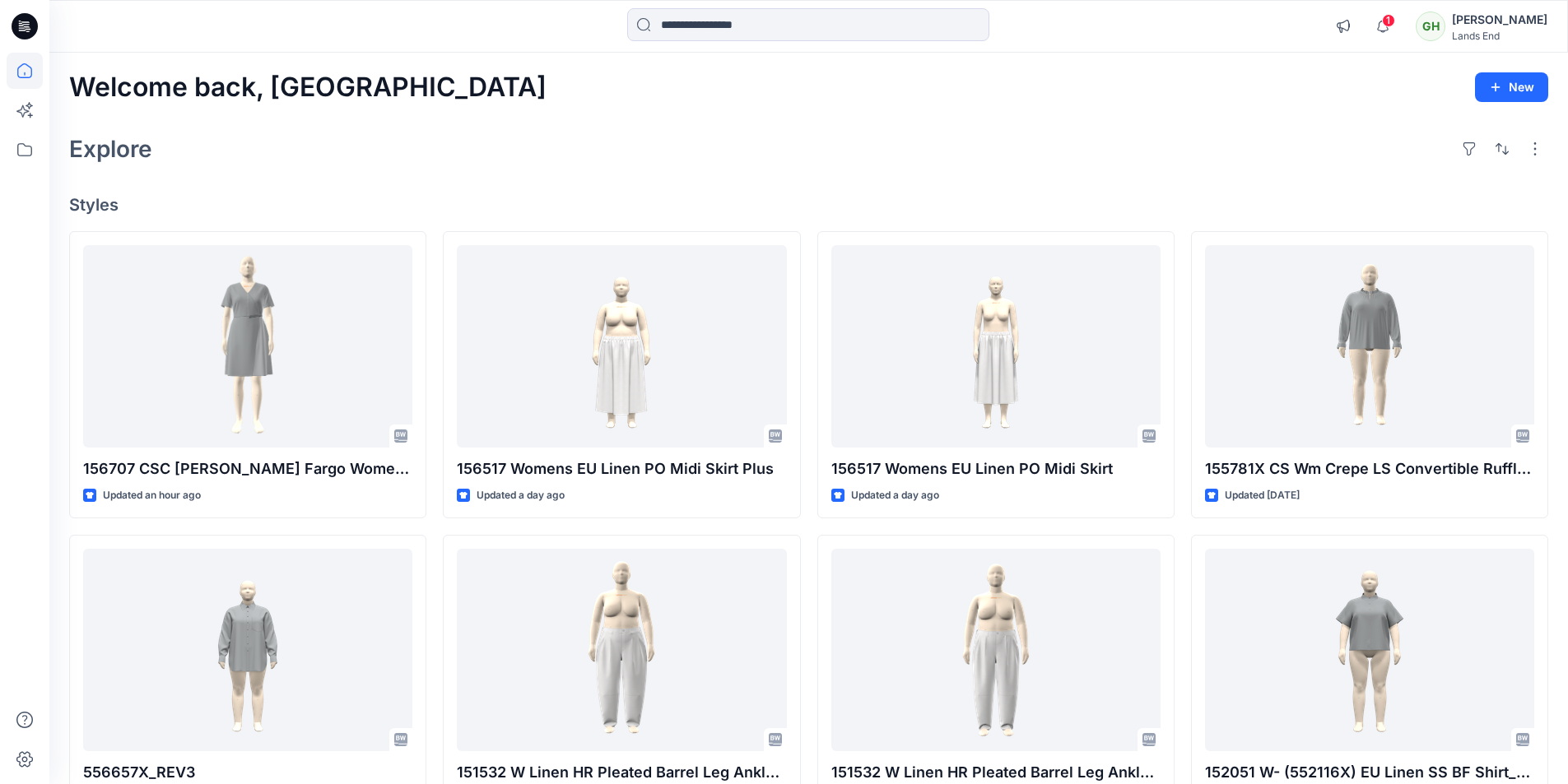
click at [34, 17] on icon at bounding box center [25, 26] width 26 height 26
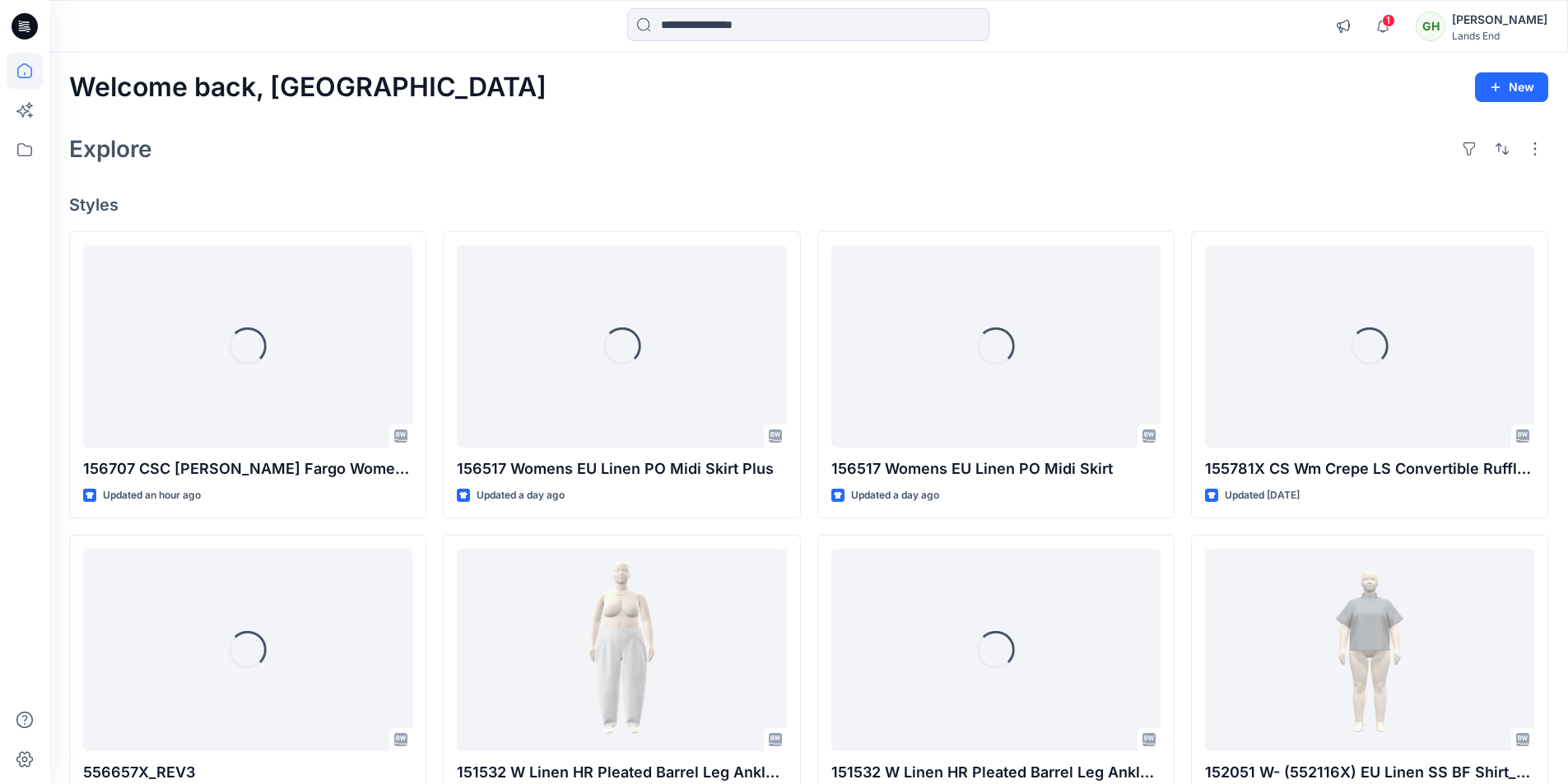
click at [400, 67] on div "Welcome back, Gayan New Explore Styles Loading... 156707 CSC Wells Fargo Women'…" at bounding box center [809, 629] width 1519 height 1152
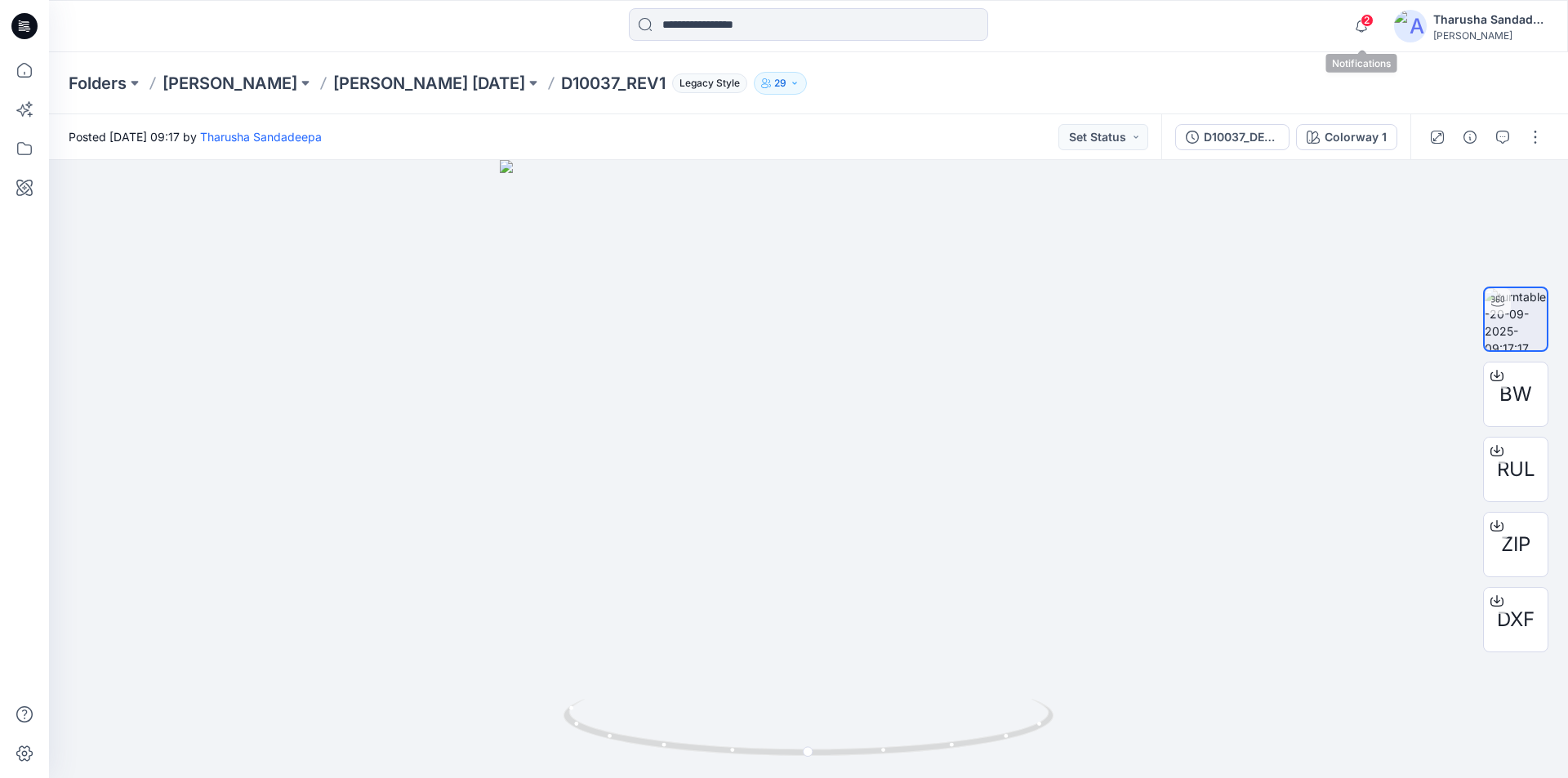
click at [1368, 21] on span "2" at bounding box center [1367, 19] width 13 height 13
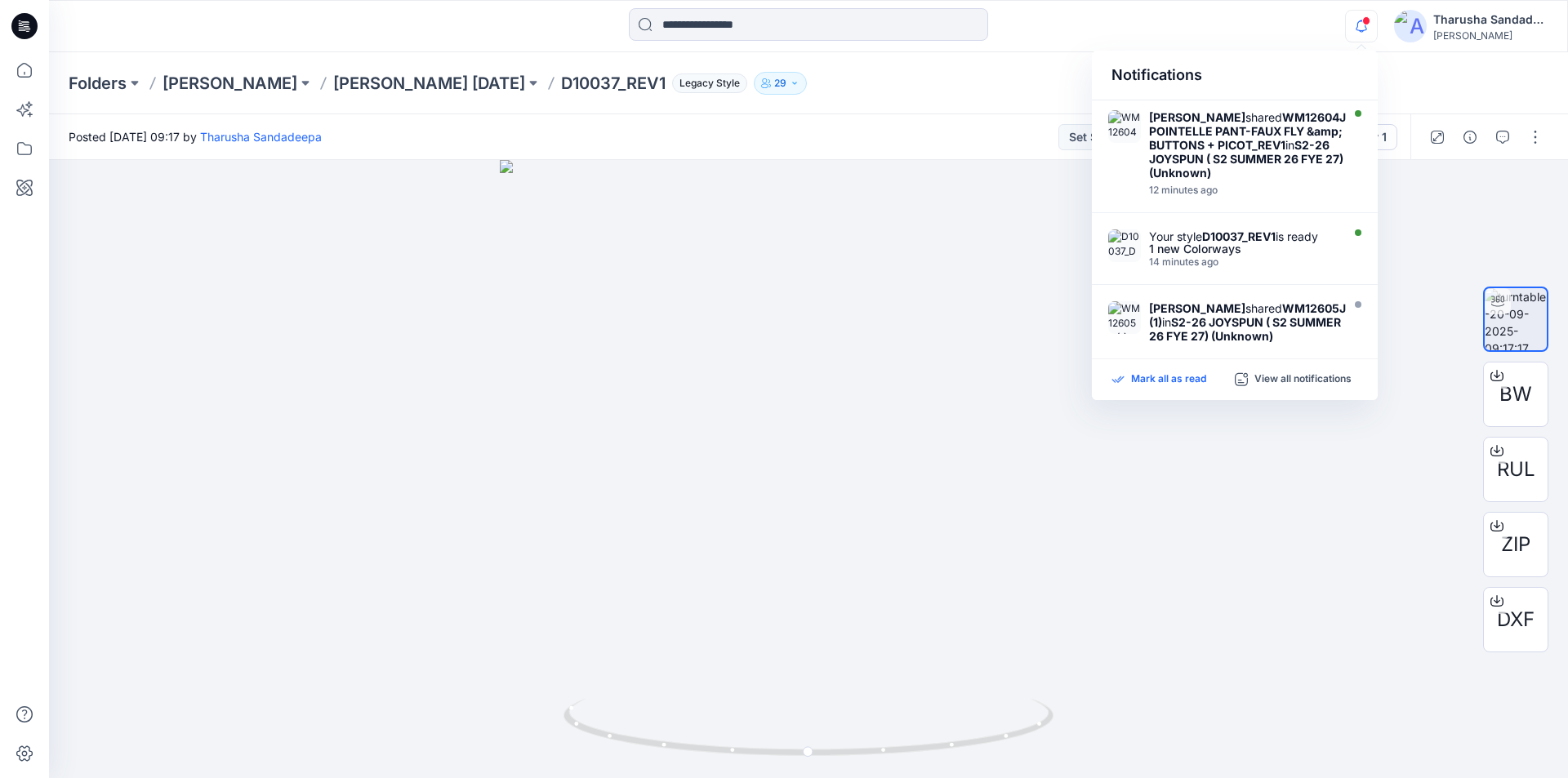
drag, startPoint x: 1167, startPoint y: 381, endPoint x: 1154, endPoint y: 375, distance: 14.3
click at [1166, 381] on p "Mark all as read" at bounding box center [1169, 379] width 75 height 14
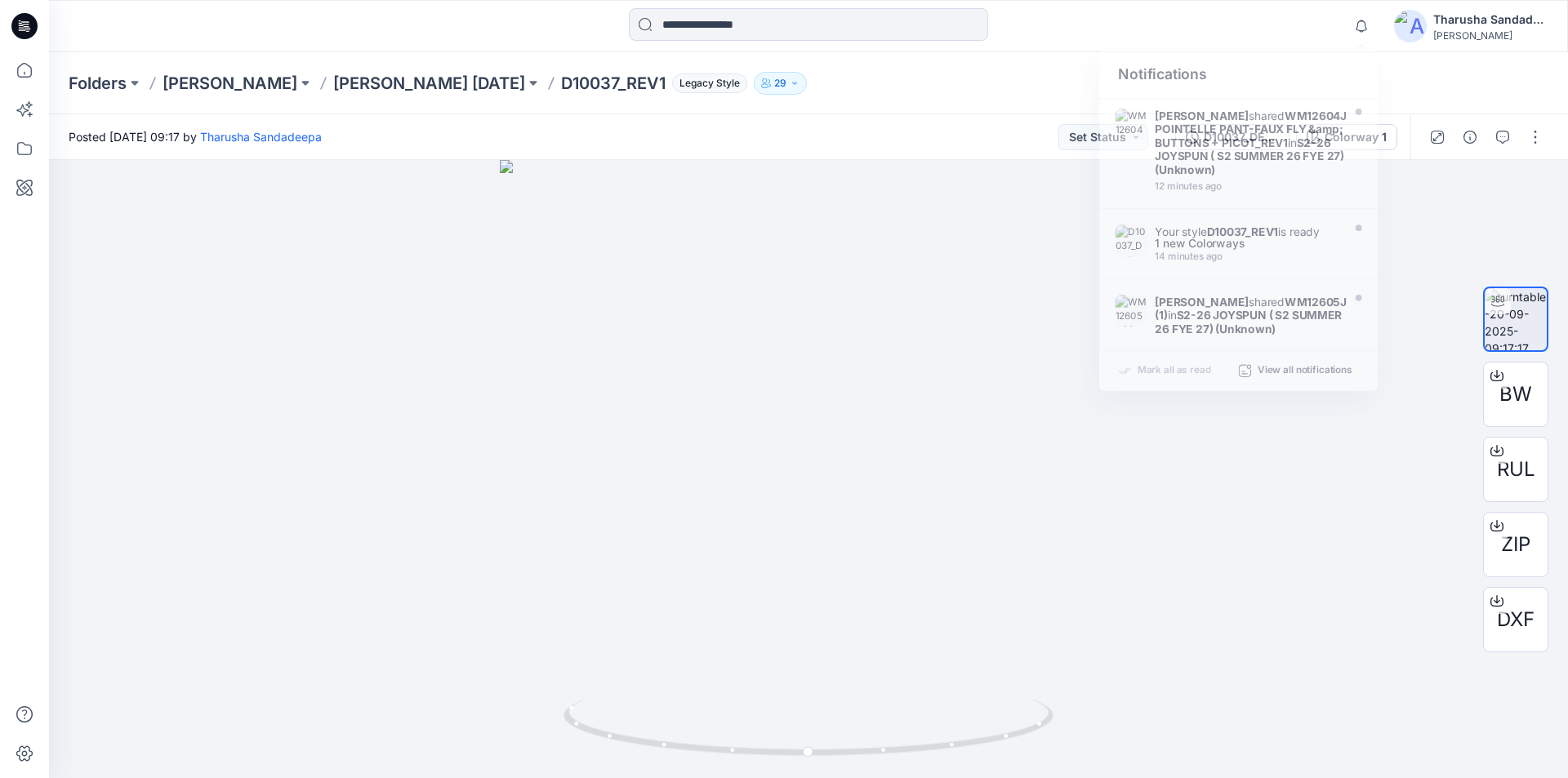
click at [930, 83] on div "Folders [PERSON_NAME] [PERSON_NAME] KARAN [DATE] D10037_REV1 Legacy Style 29" at bounding box center [744, 83] width 1352 height 23
